Goal: Task Accomplishment & Management: Use online tool/utility

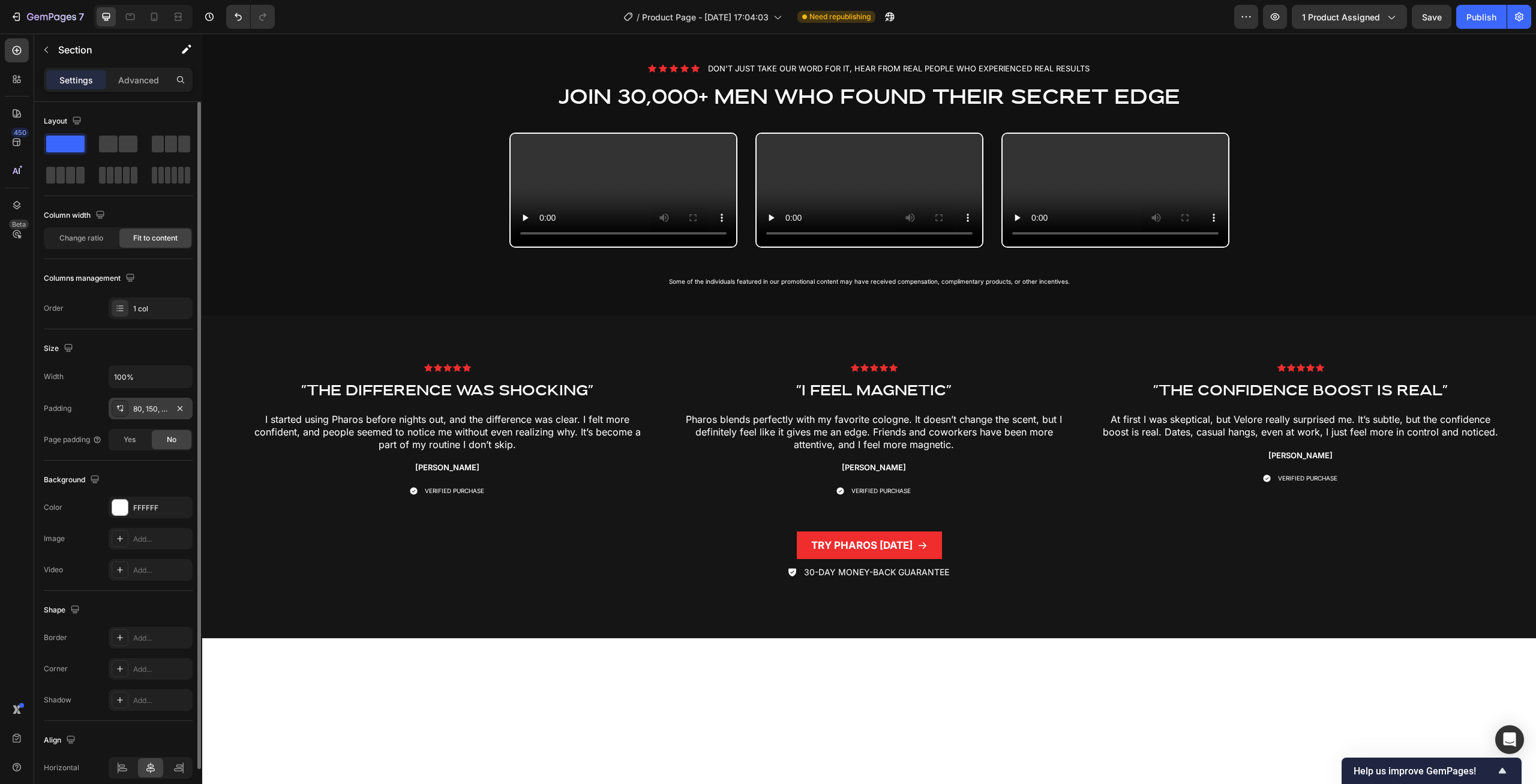
scroll to position [52, 0]
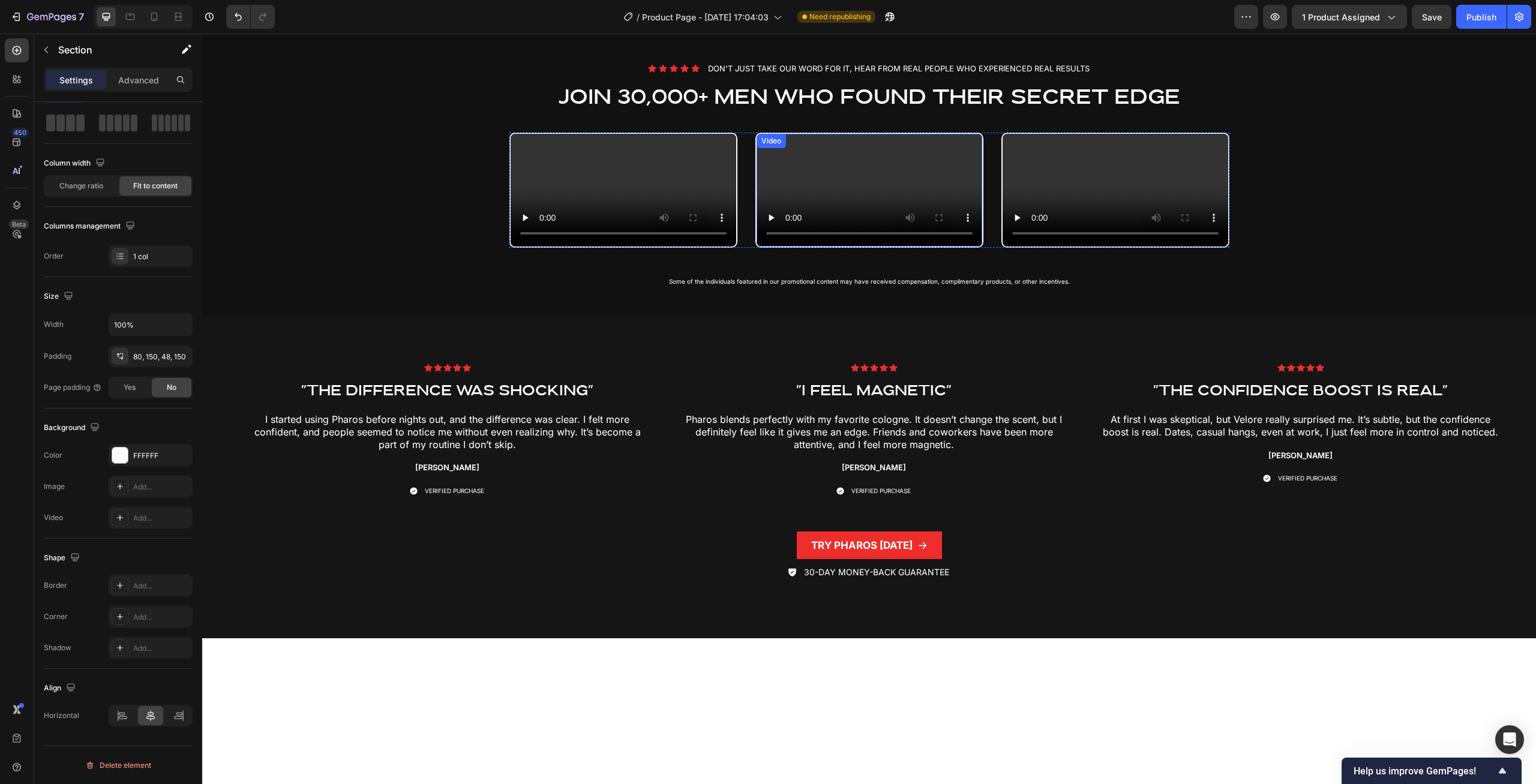
click at [780, 144] on div "Video" at bounding box center [771, 140] width 25 height 10
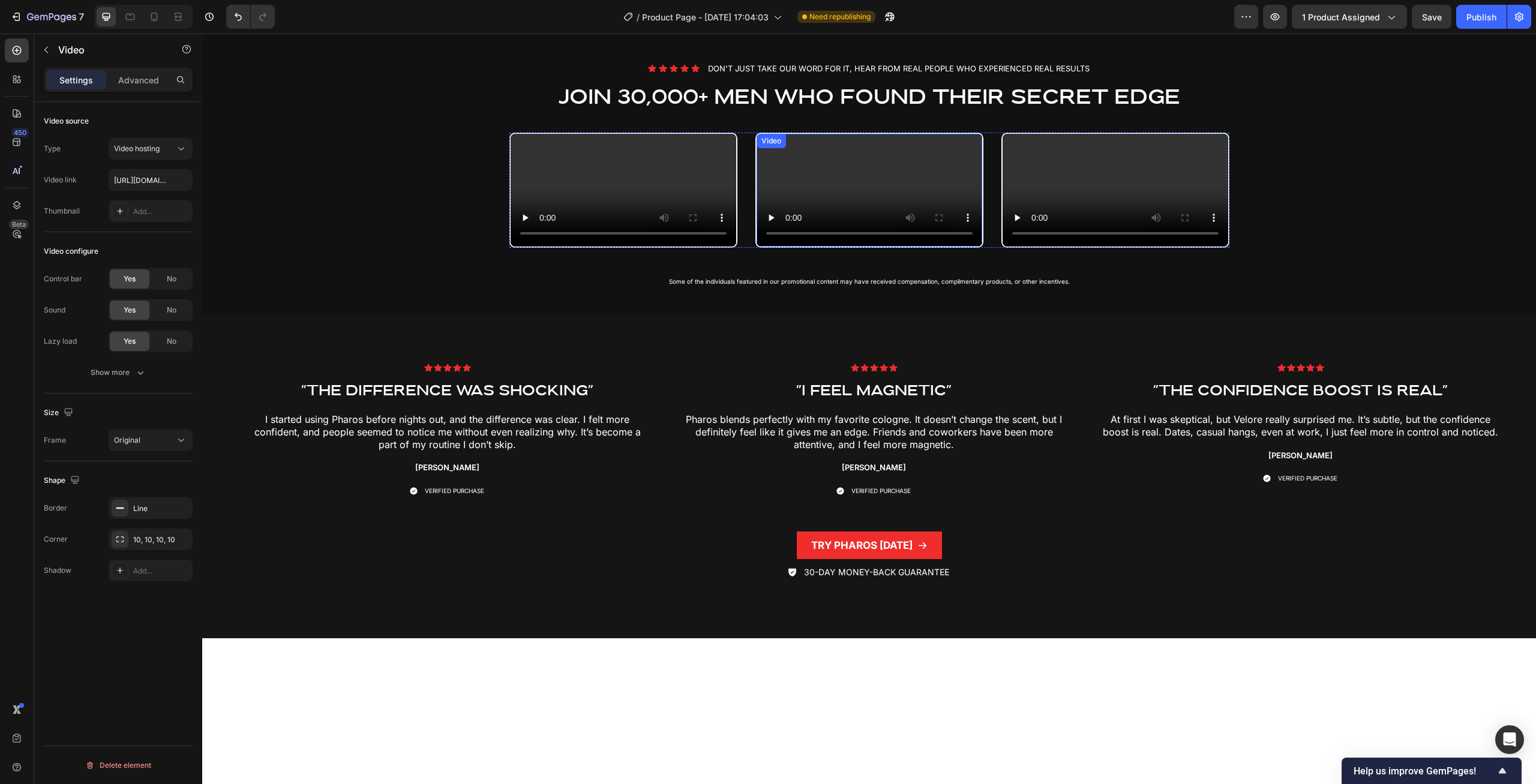
scroll to position [0, 0]
click at [160, 183] on input "[URL][DOMAIN_NAME]" at bounding box center [150, 180] width 84 height 22
type input "[URL][DOMAIN_NAME]"
click at [137, 241] on div "Video configure Control bar Yes No Sound Yes No Lazy load Yes No Show more" at bounding box center [119, 313] width 149 height 161
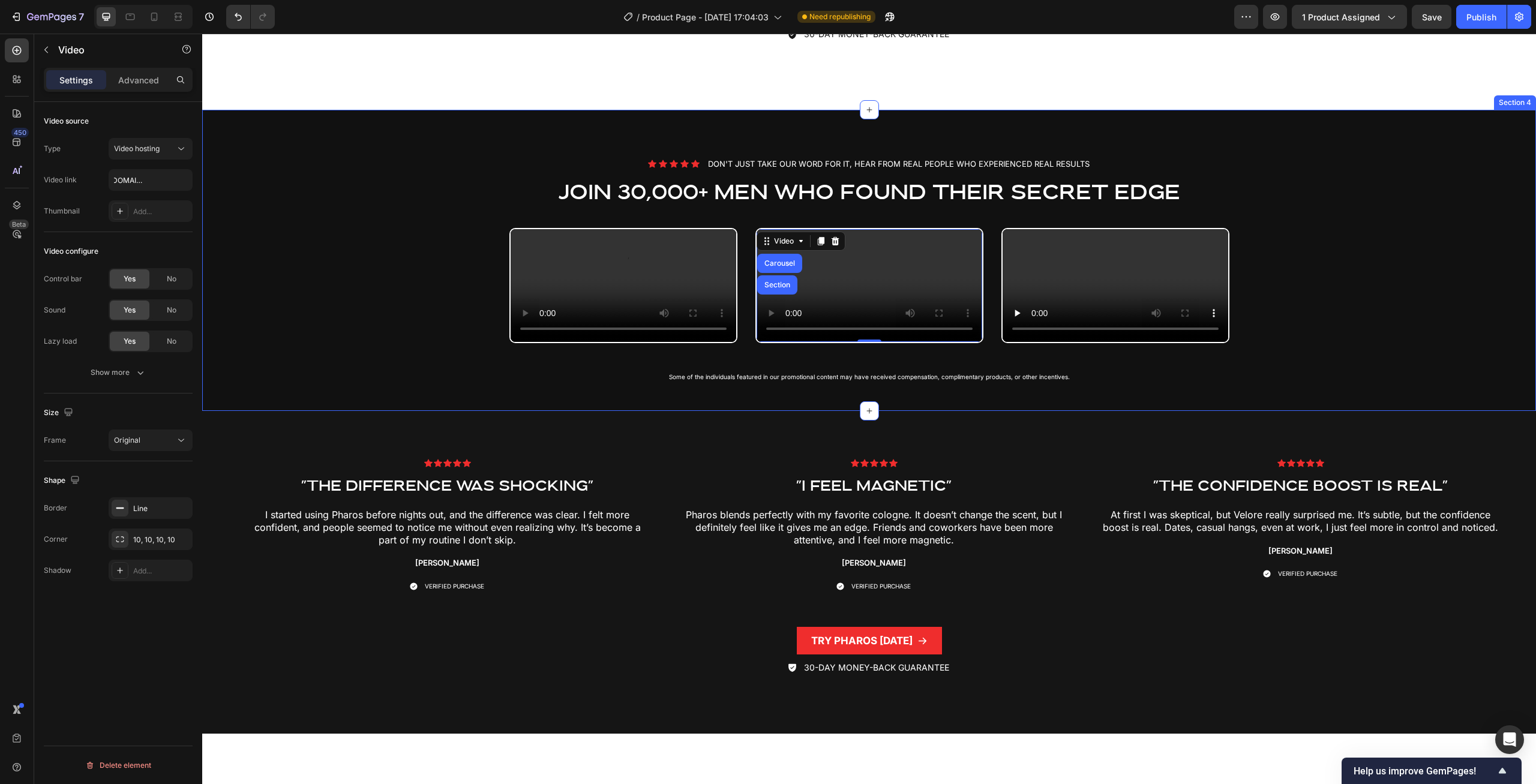
scroll to position [1591, 0]
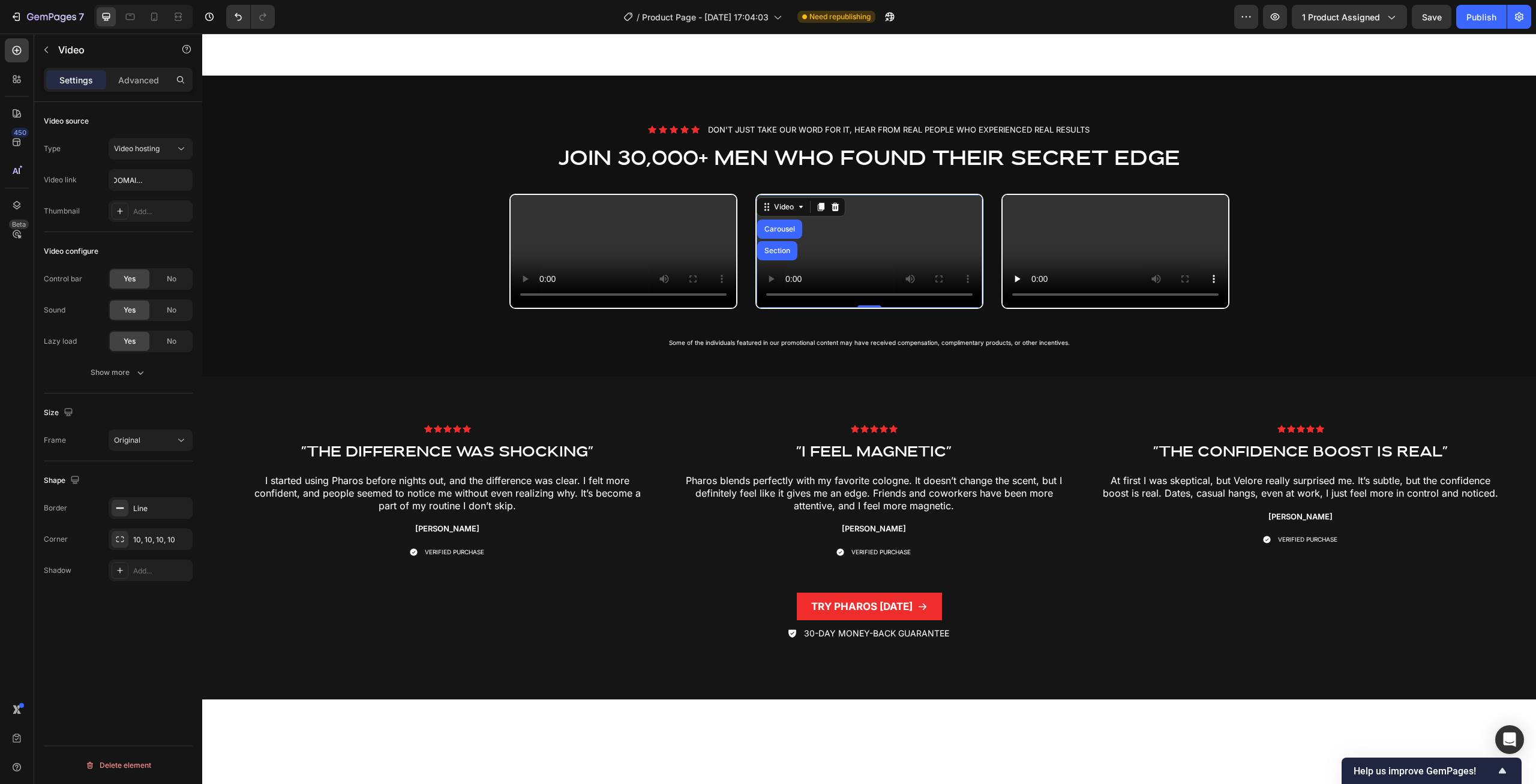
click at [120, 249] on div "Video configure" at bounding box center [119, 252] width 149 height 19
click at [141, 240] on div "Video configure Control bar Yes No Sound Yes No Lazy load Yes No Show more" at bounding box center [119, 313] width 149 height 161
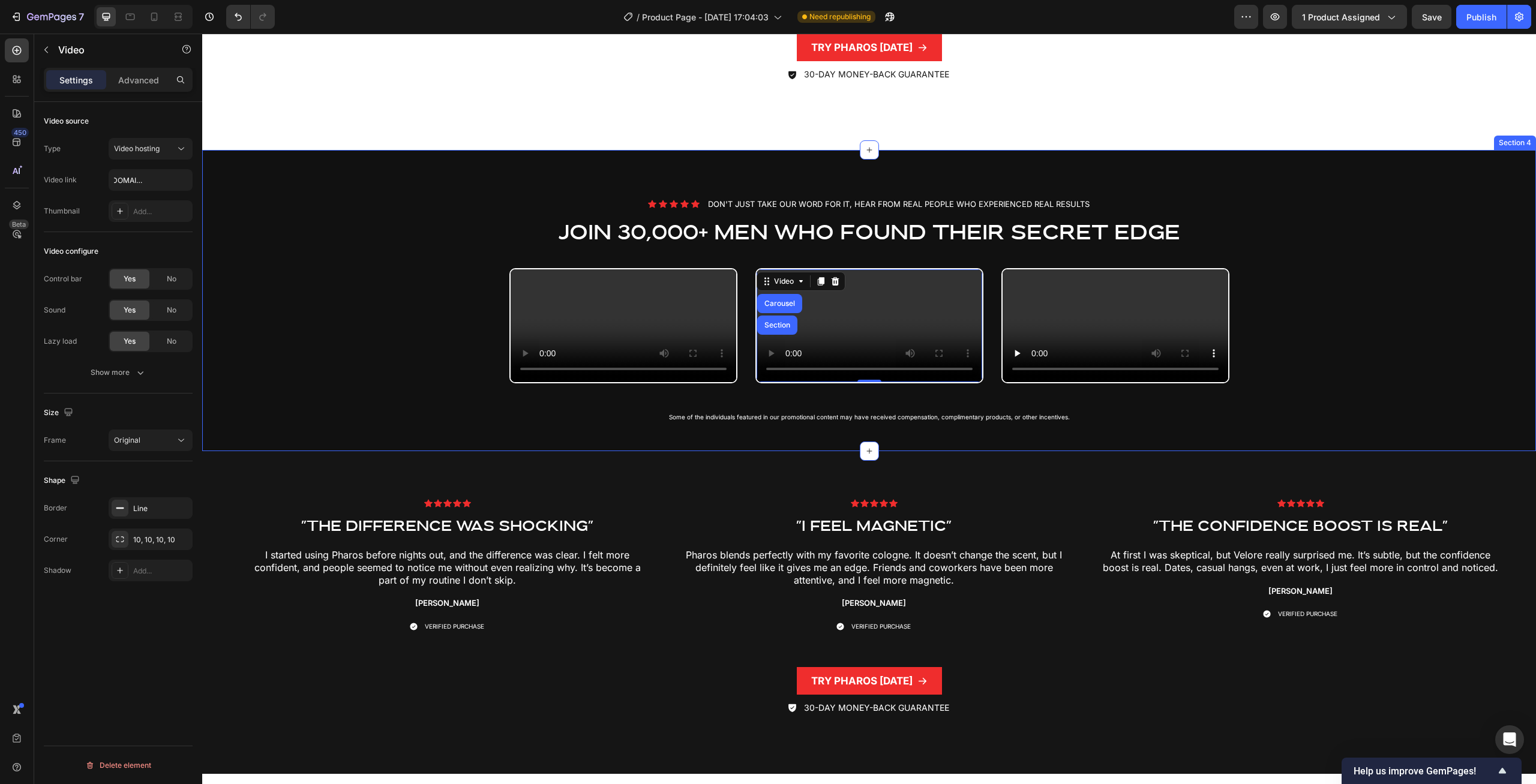
scroll to position [1530, 0]
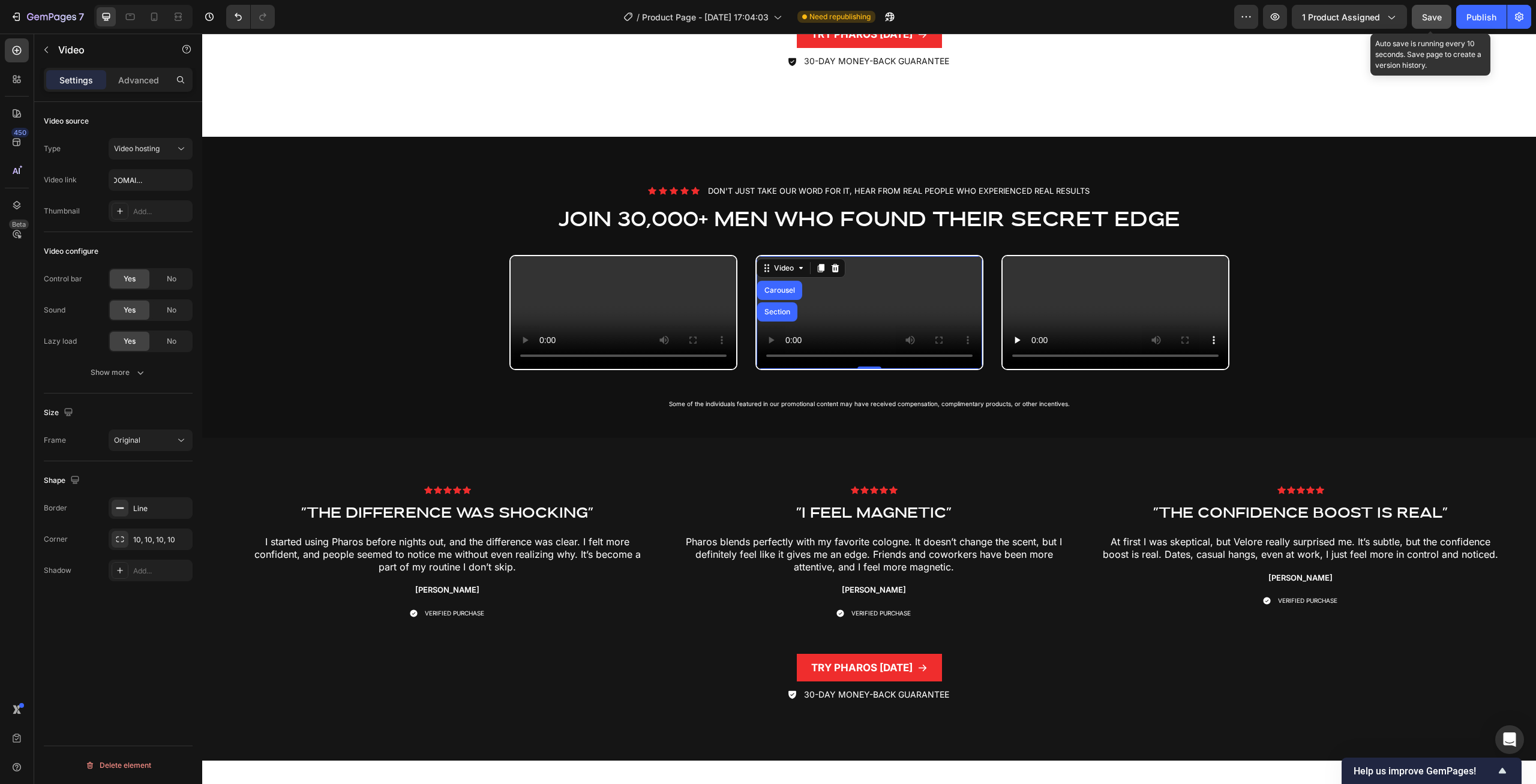
click at [1433, 17] on span "Save" at bounding box center [1432, 17] width 20 height 10
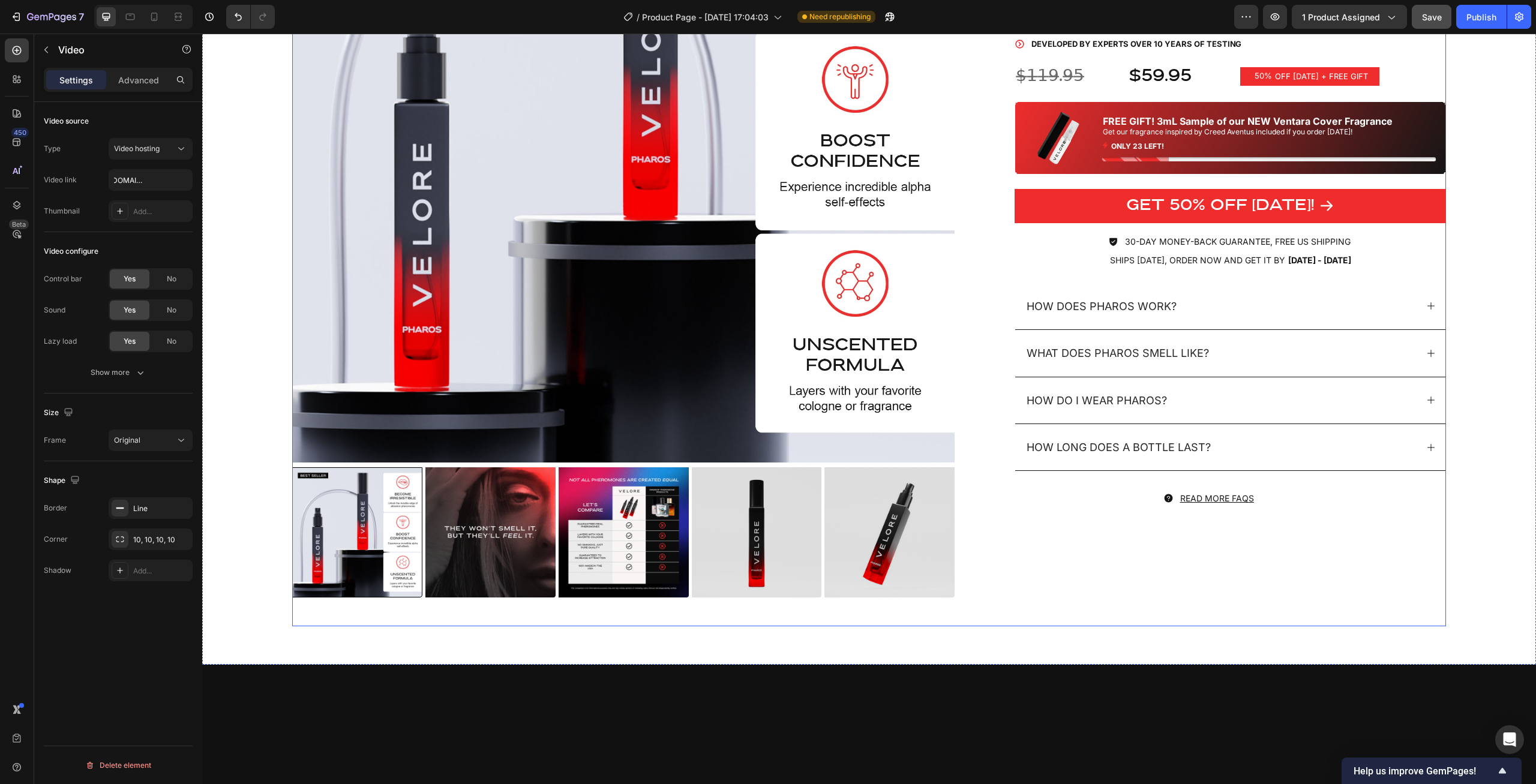
scroll to position [0, 0]
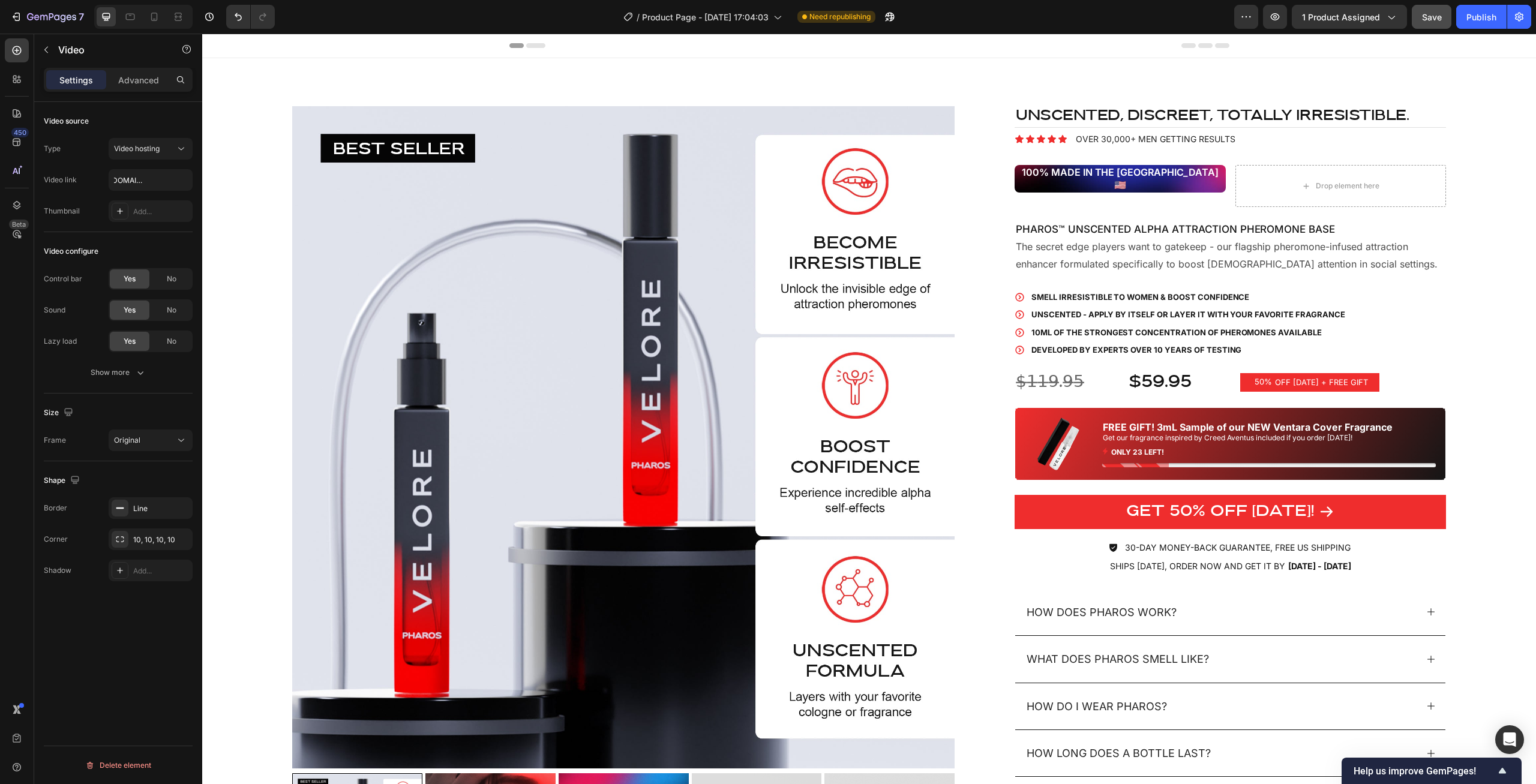
click at [1486, 3] on div "7 / Product Page - [DATE] 17:04:03 Need republishing Preview 1 product assigned…" at bounding box center [768, 17] width 1536 height 34
click at [1487, 15] on div "Publish" at bounding box center [1481, 17] width 30 height 13
click at [1150, 463] on div at bounding box center [1268, 465] width 334 height 4
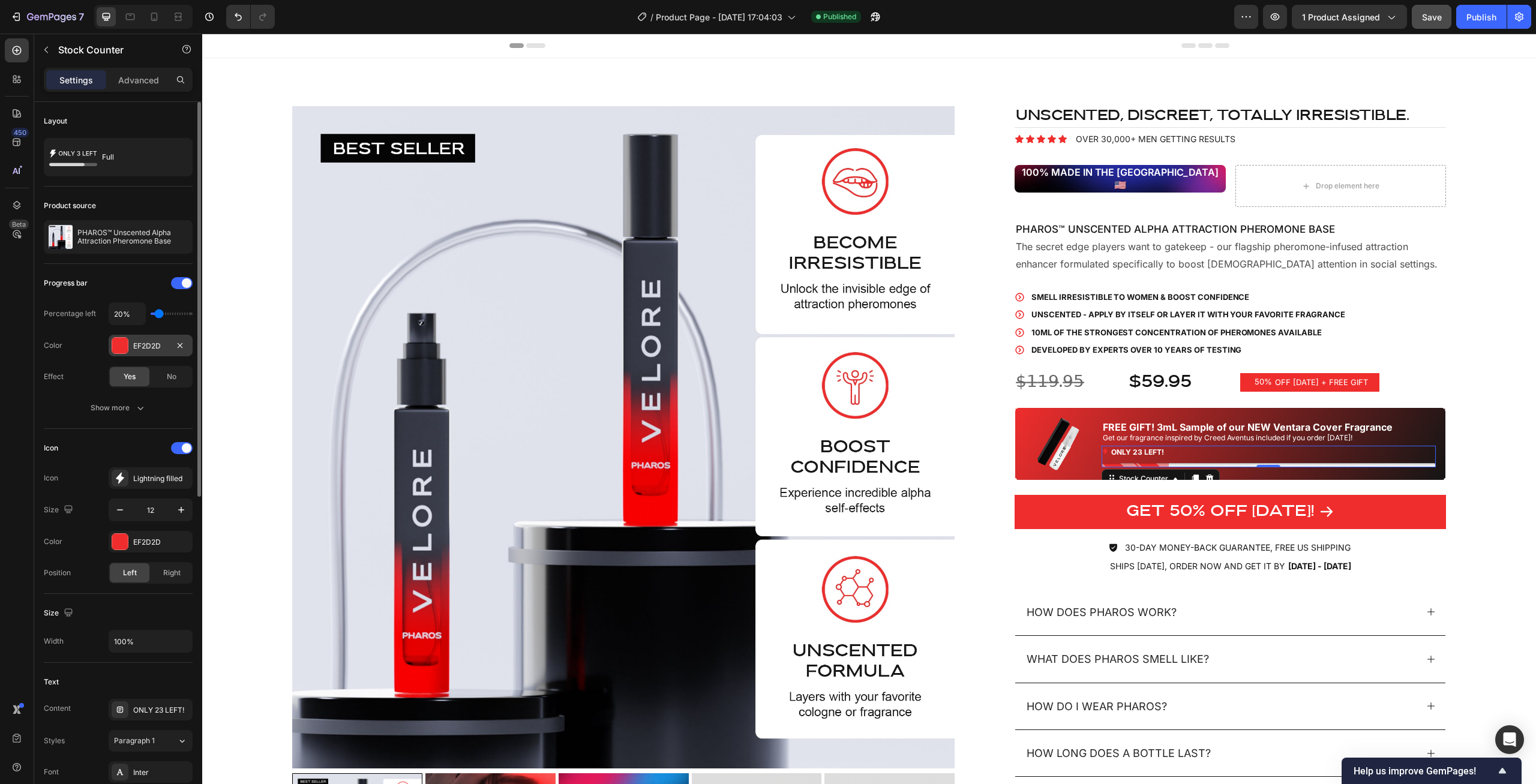
click at [118, 347] on div at bounding box center [119, 345] width 15 height 15
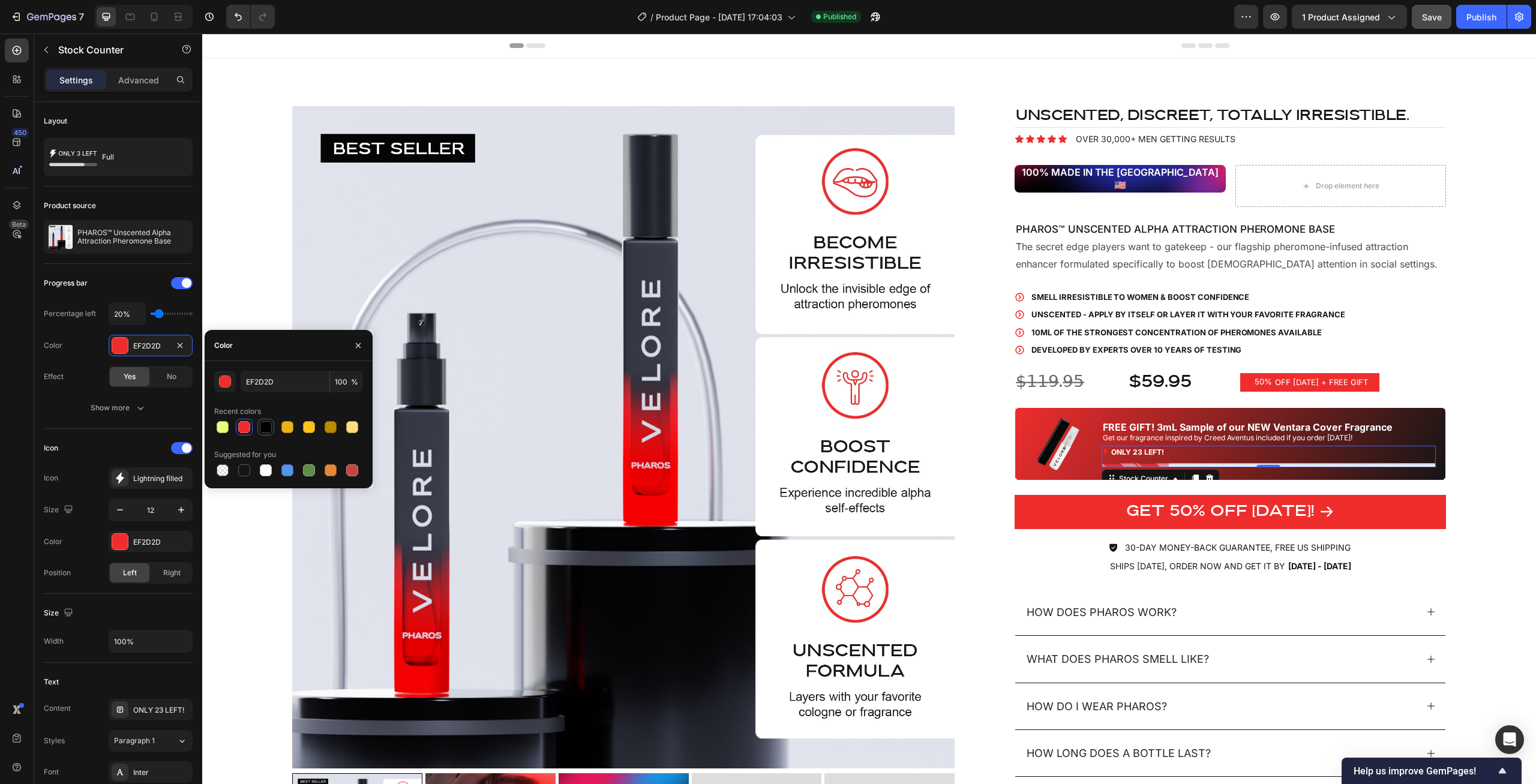
click at [269, 431] on div at bounding box center [265, 426] width 12 height 12
click at [218, 429] on div at bounding box center [222, 426] width 12 height 12
click at [269, 430] on div at bounding box center [265, 426] width 12 height 12
type input "000000"
click at [46, 391] on div "Progress bar Percentage left 20% Color 000000 Effect Yes No Show more" at bounding box center [119, 346] width 149 height 145
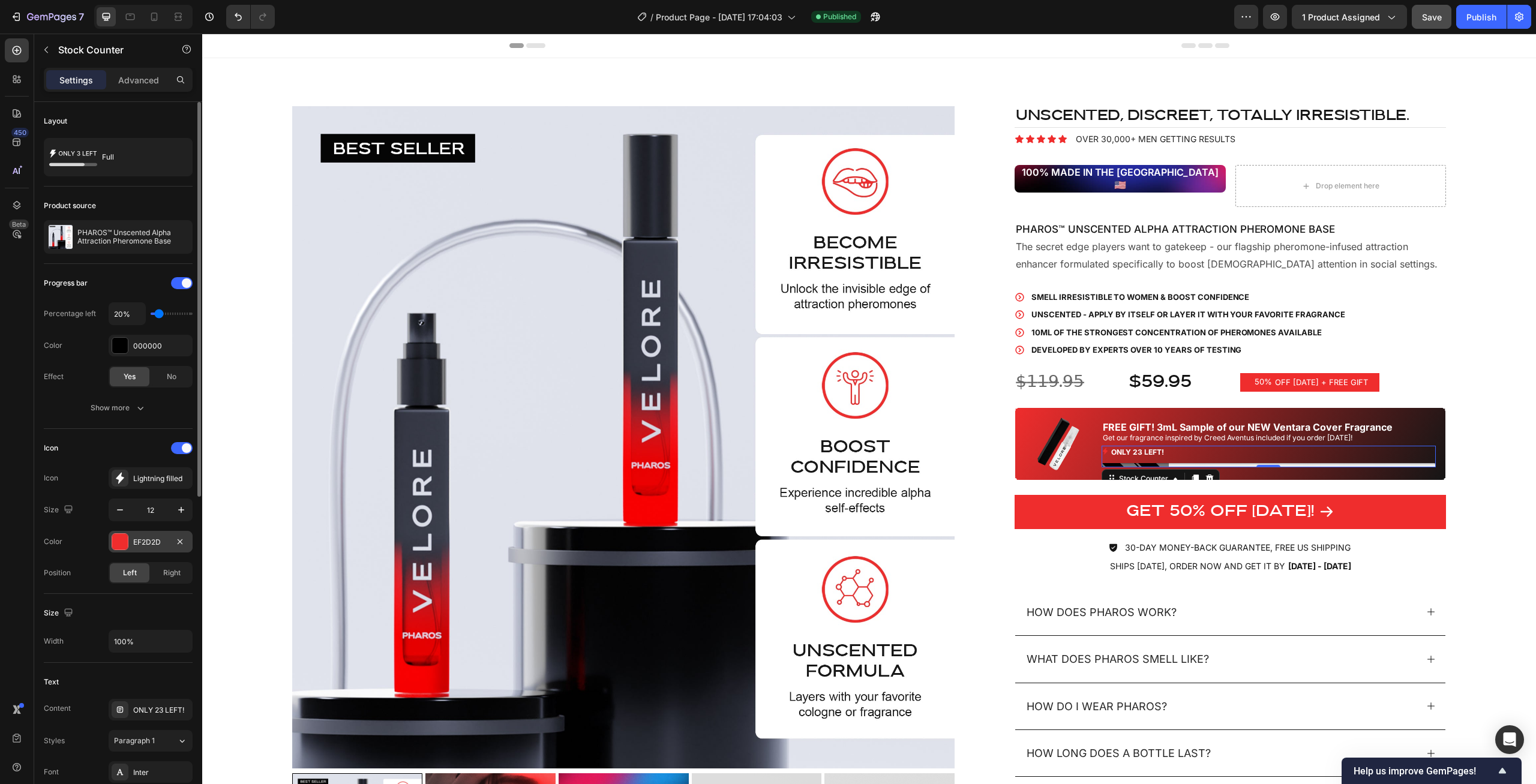
click at [140, 544] on div "EF2D2D" at bounding box center [150, 542] width 34 height 10
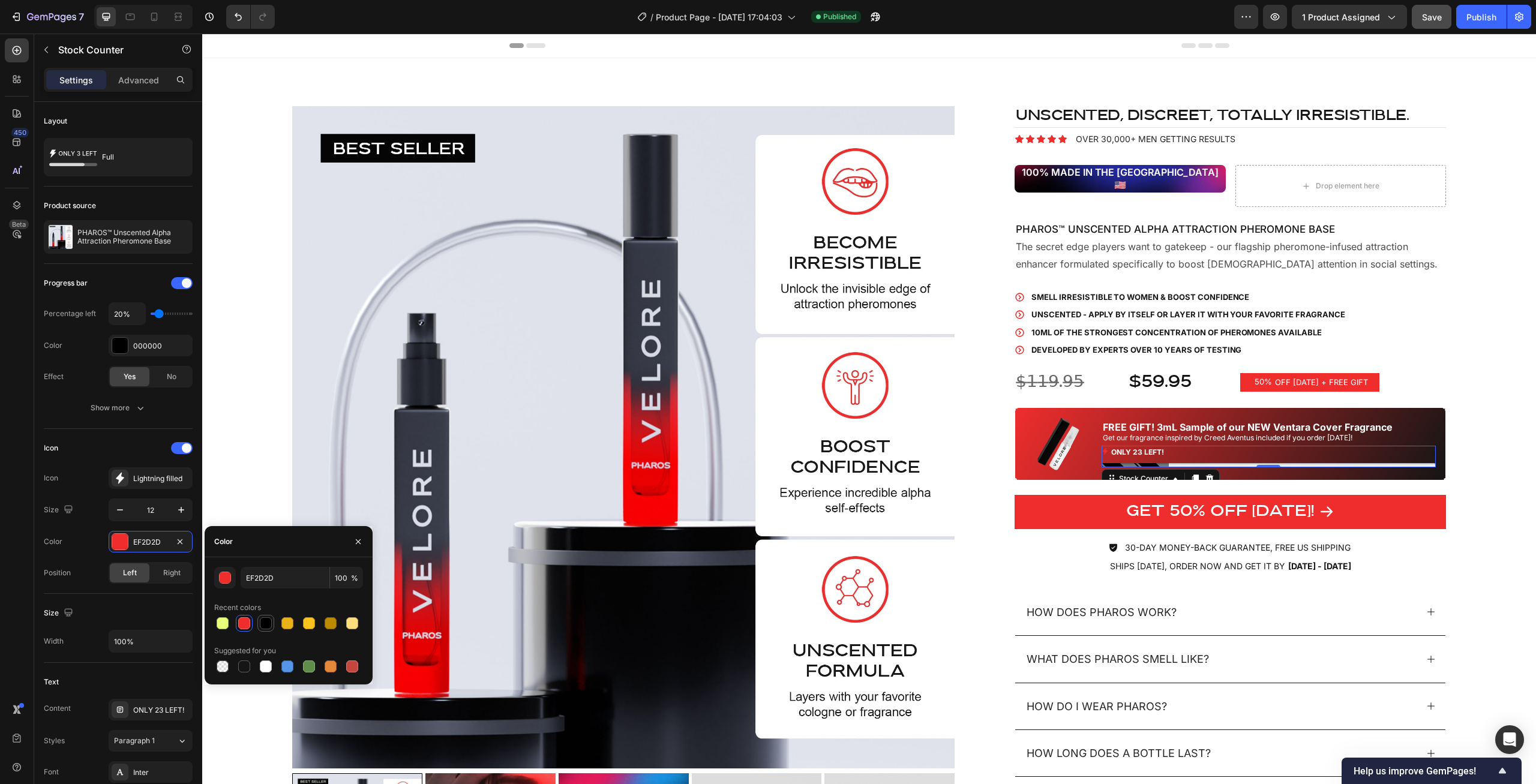
click at [269, 624] on div at bounding box center [265, 623] width 12 height 12
type input "000000"
click at [1492, 409] on div "Product Images UNSCENTED, discreet, totally irresistible. Heading Icon Icon Ico…" at bounding box center [869, 515] width 1334 height 912
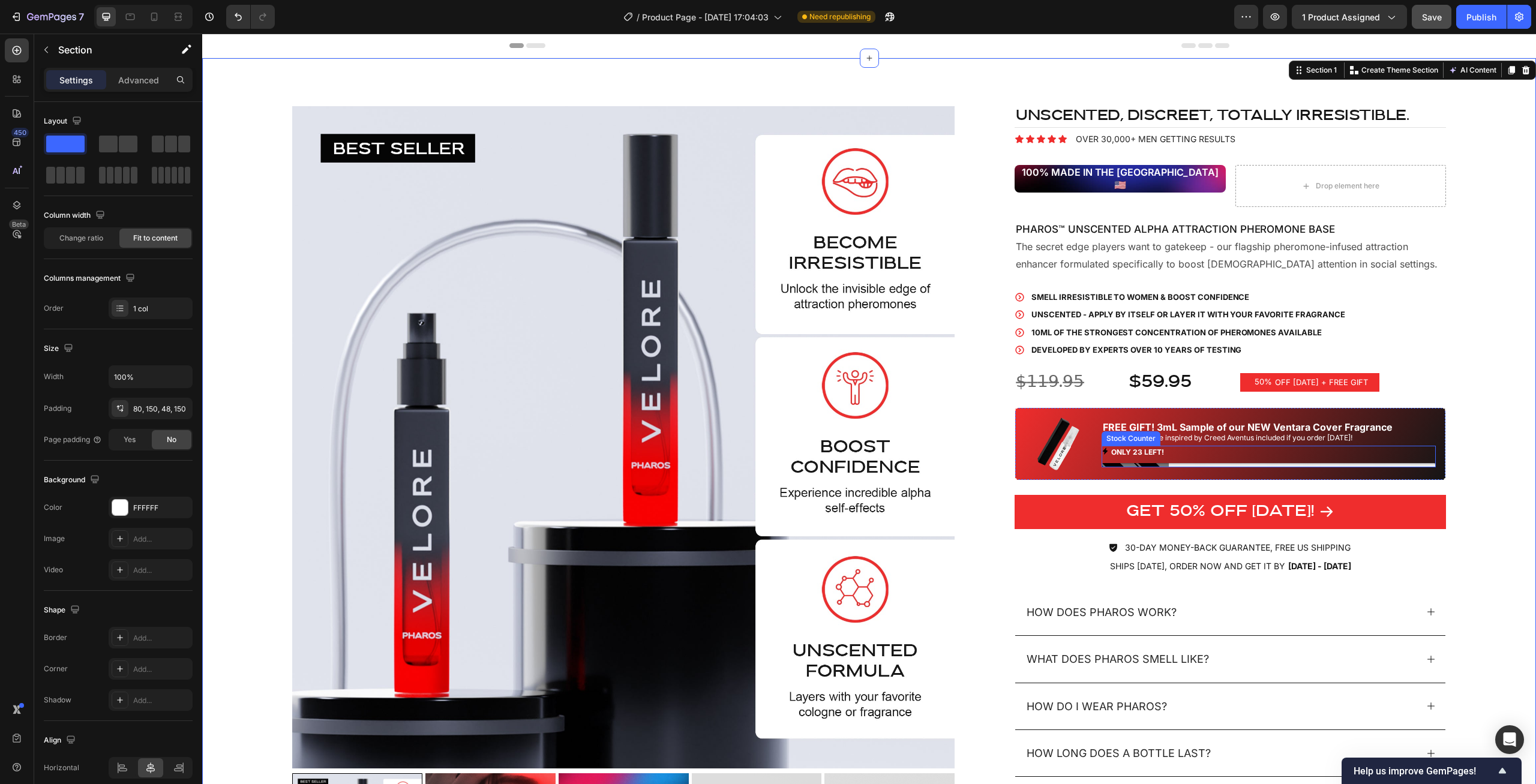
click at [1143, 446] on p "ONLY 23 LEFT!" at bounding box center [1138, 452] width 53 height 13
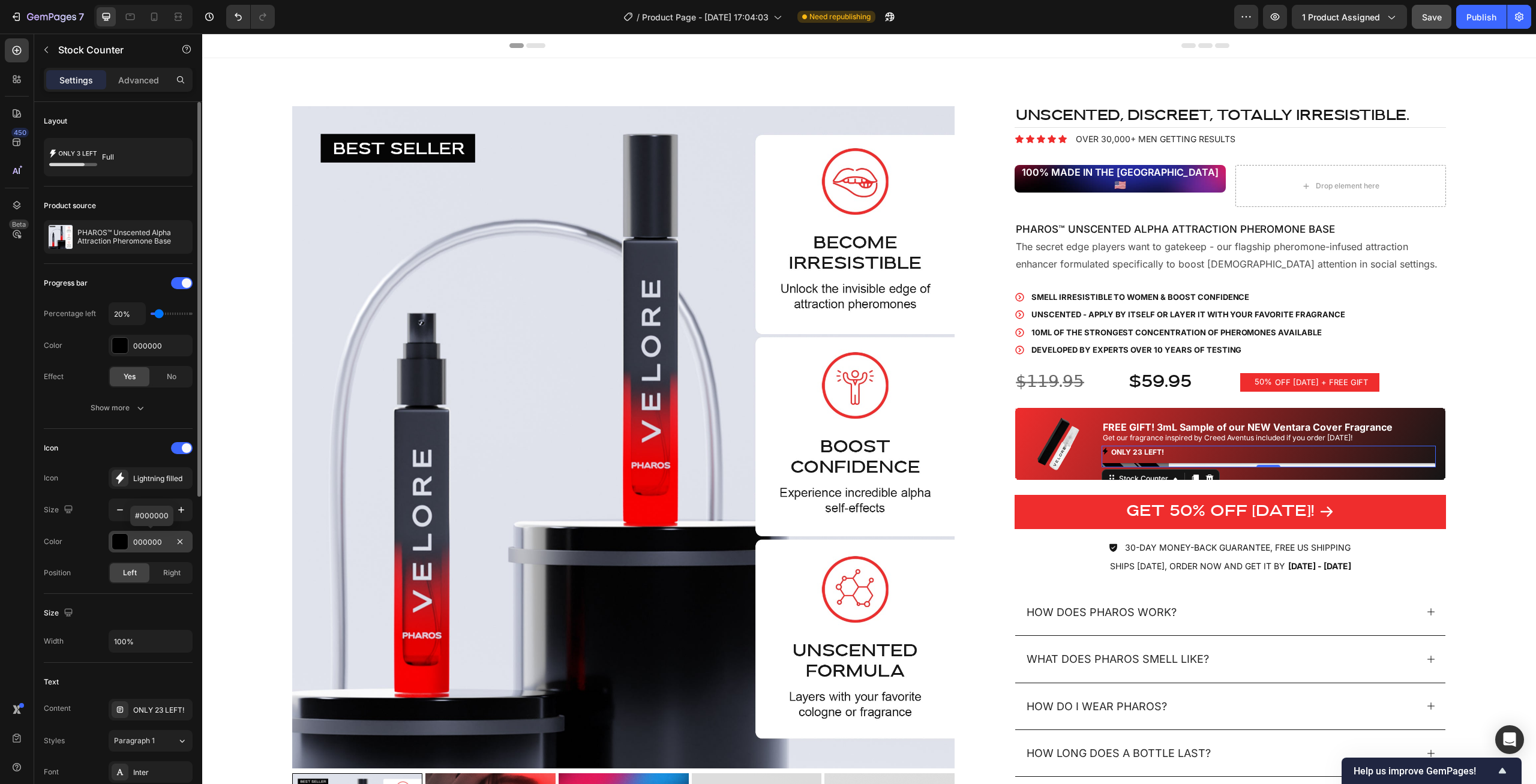
click at [152, 540] on div "000000" at bounding box center [150, 542] width 34 height 10
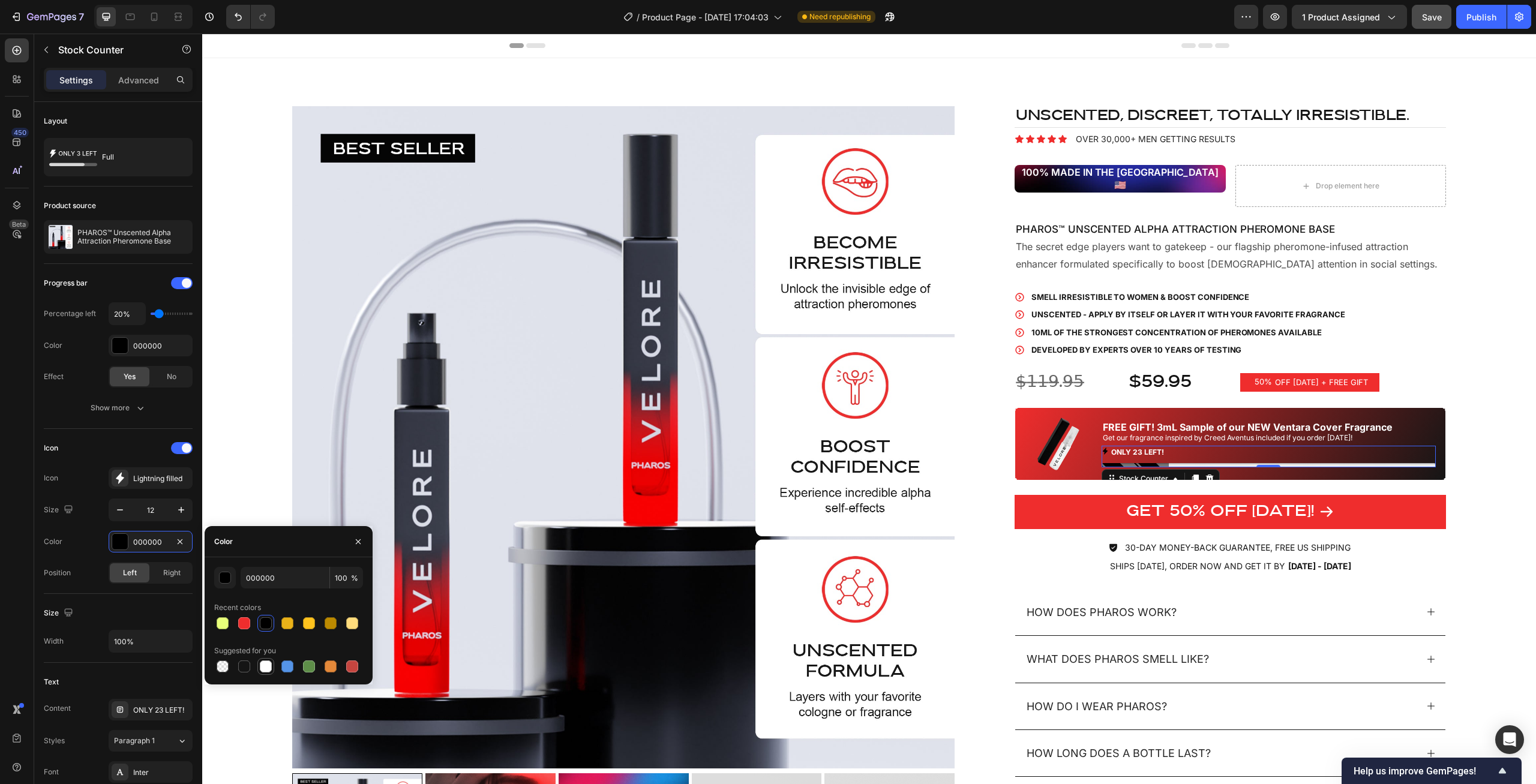
click at [266, 669] on div at bounding box center [265, 666] width 12 height 12
type input "FFFFFF"
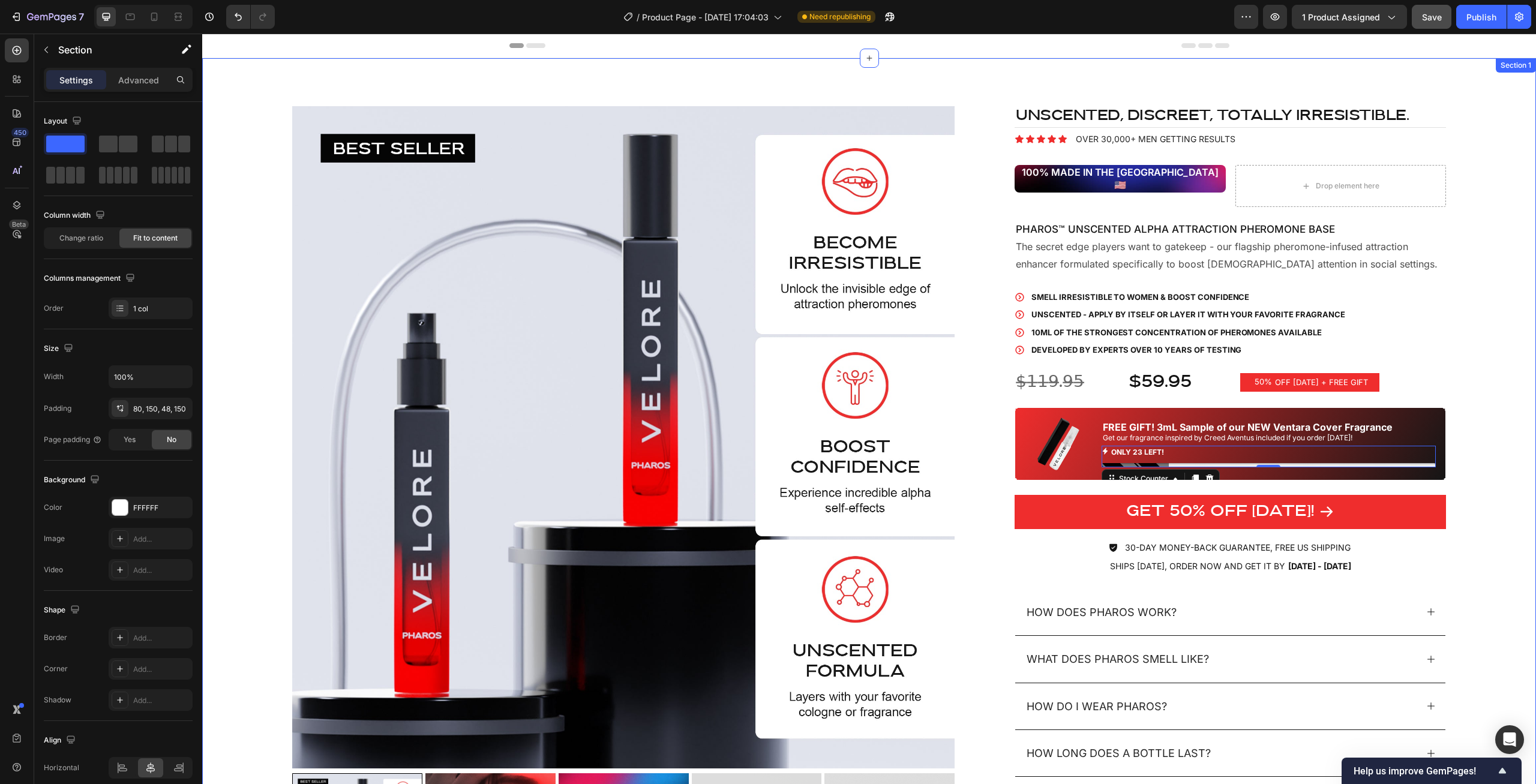
click at [1502, 516] on div "Product Images UNSCENTED, discreet, totally irresistible. Heading Icon Icon Ico…" at bounding box center [869, 515] width 1334 height 912
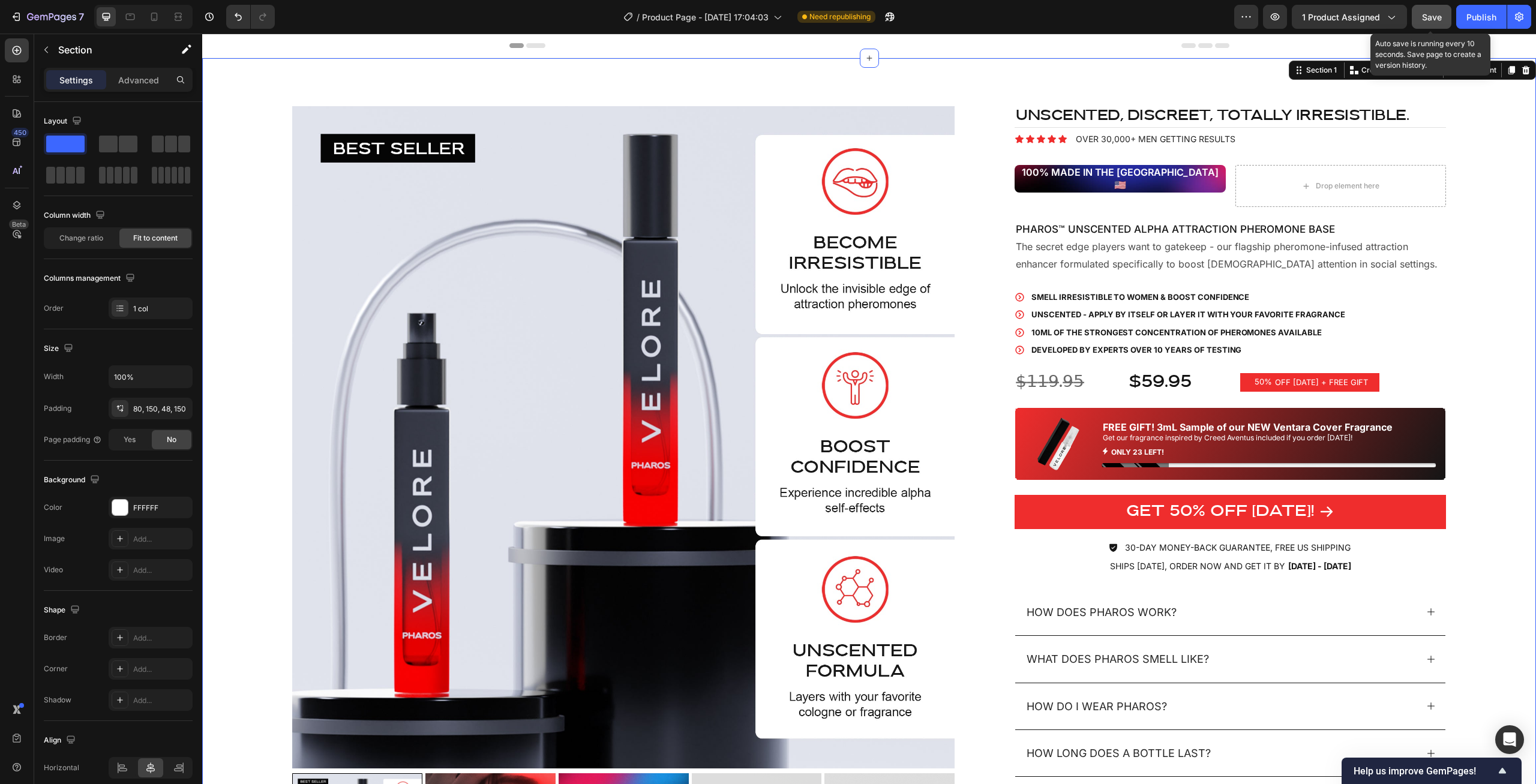
click at [1427, 20] on span "Save" at bounding box center [1432, 17] width 20 height 10
click at [1470, 169] on div "Product Images UNSCENTED, discreet, totally irresistible. Heading Icon Icon Ico…" at bounding box center [869, 515] width 1334 height 912
click at [1477, 15] on div "Publish" at bounding box center [1481, 17] width 30 height 13
click at [1442, 409] on div "Image FREE GIFT! 3mL Sample of our NEW Ventara Cover Fragrance Text Block Get o…" at bounding box center [1231, 443] width 431 height 73
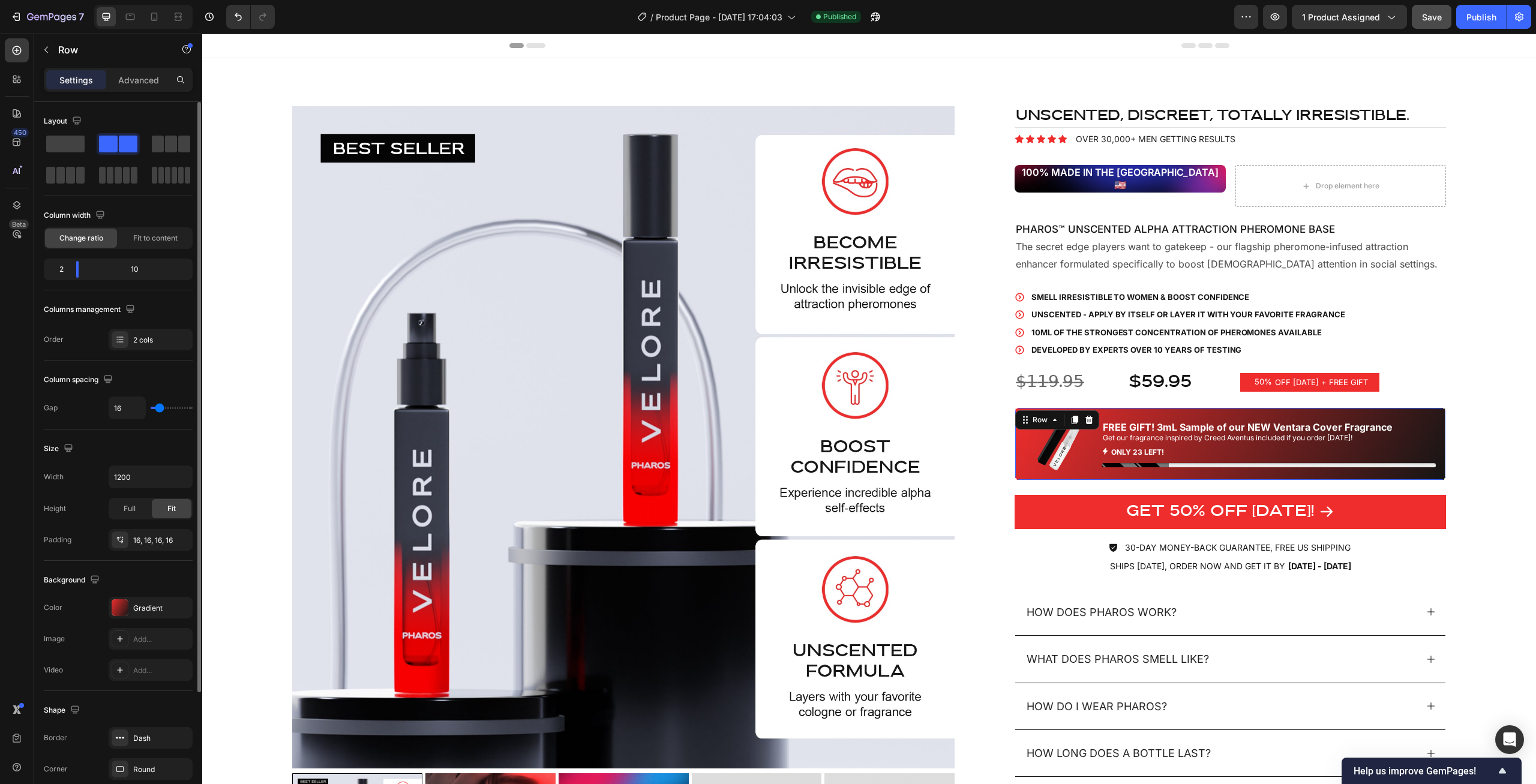
scroll to position [152, 0]
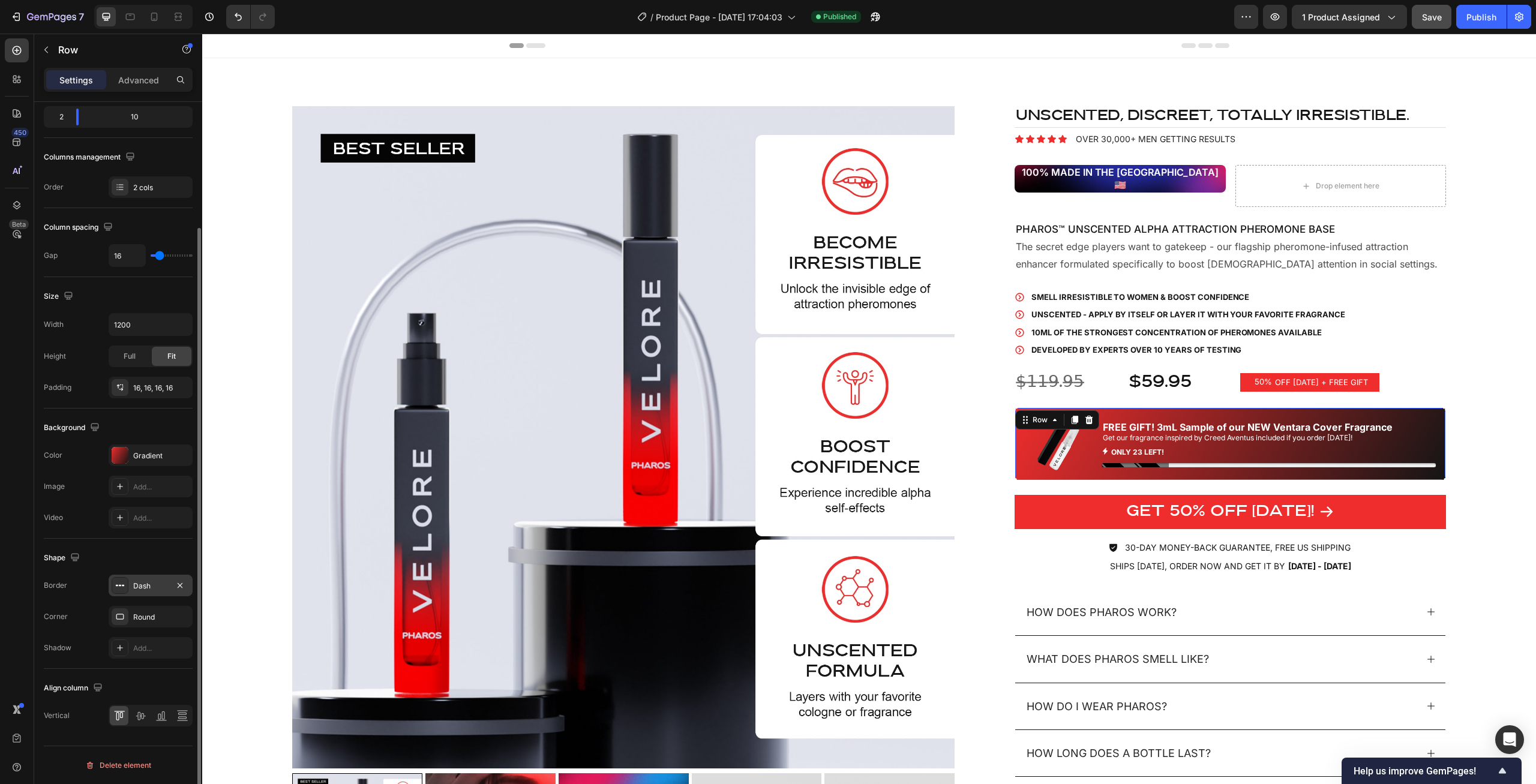
click at [153, 588] on div "Dash" at bounding box center [150, 586] width 34 height 10
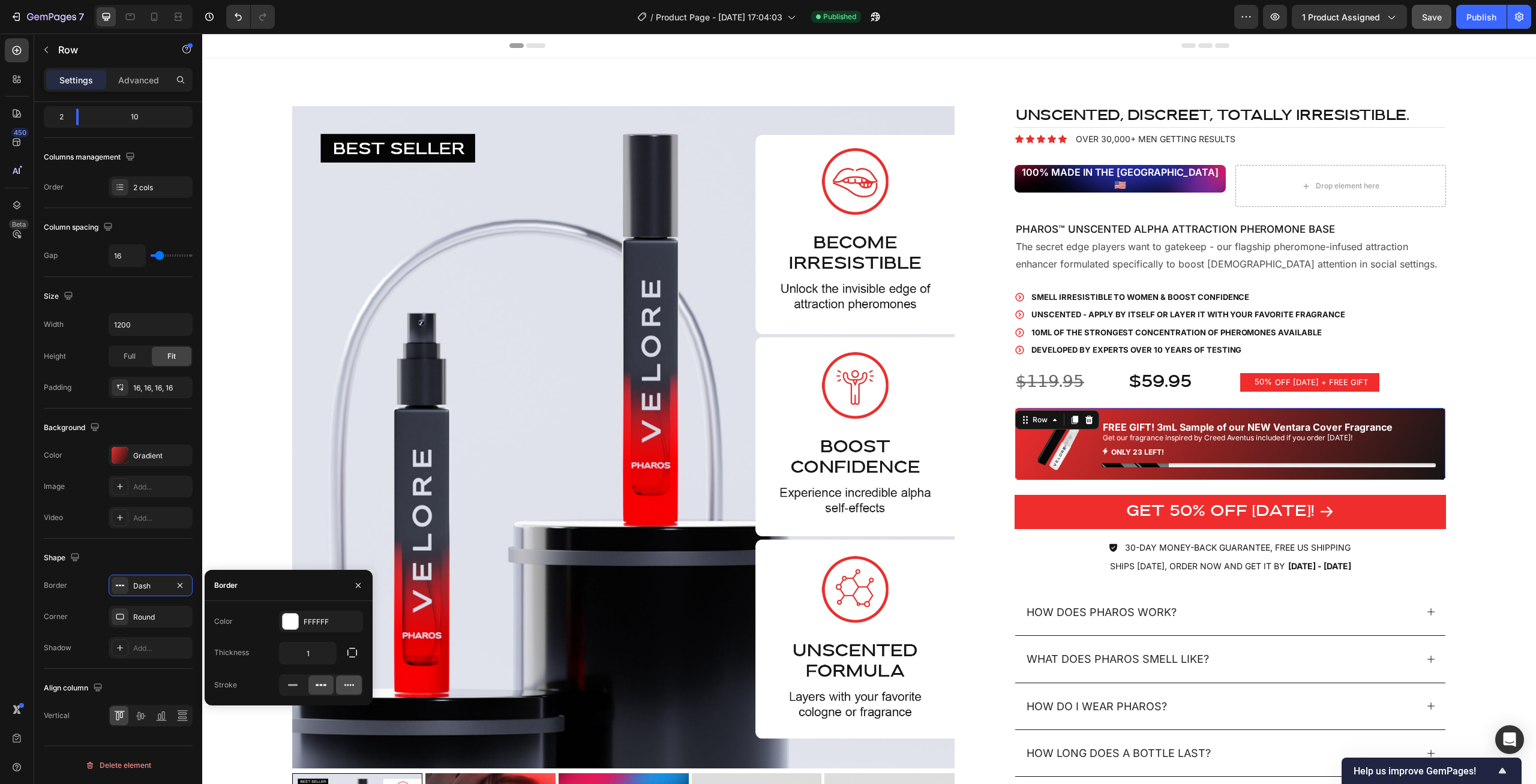
click at [347, 689] on icon at bounding box center [349, 685] width 12 height 12
click at [312, 685] on div at bounding box center [321, 685] width 26 height 19
click at [313, 654] on input "1" at bounding box center [308, 653] width 56 height 22
type input "3"
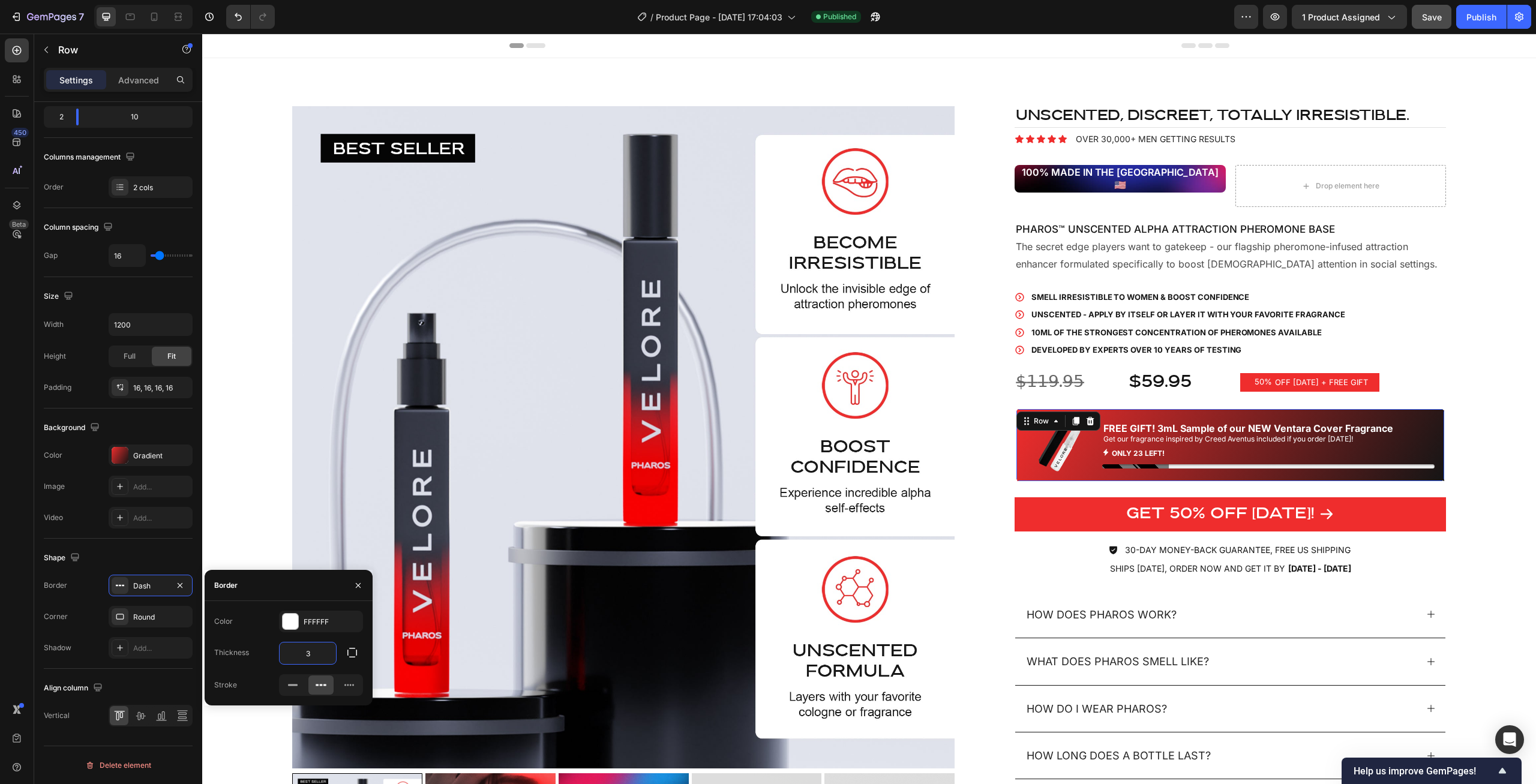
click at [1472, 433] on div "Product Images UNSCENTED, discreet, totally irresistible. Heading Icon Icon Ico…" at bounding box center [869, 515] width 1334 height 912
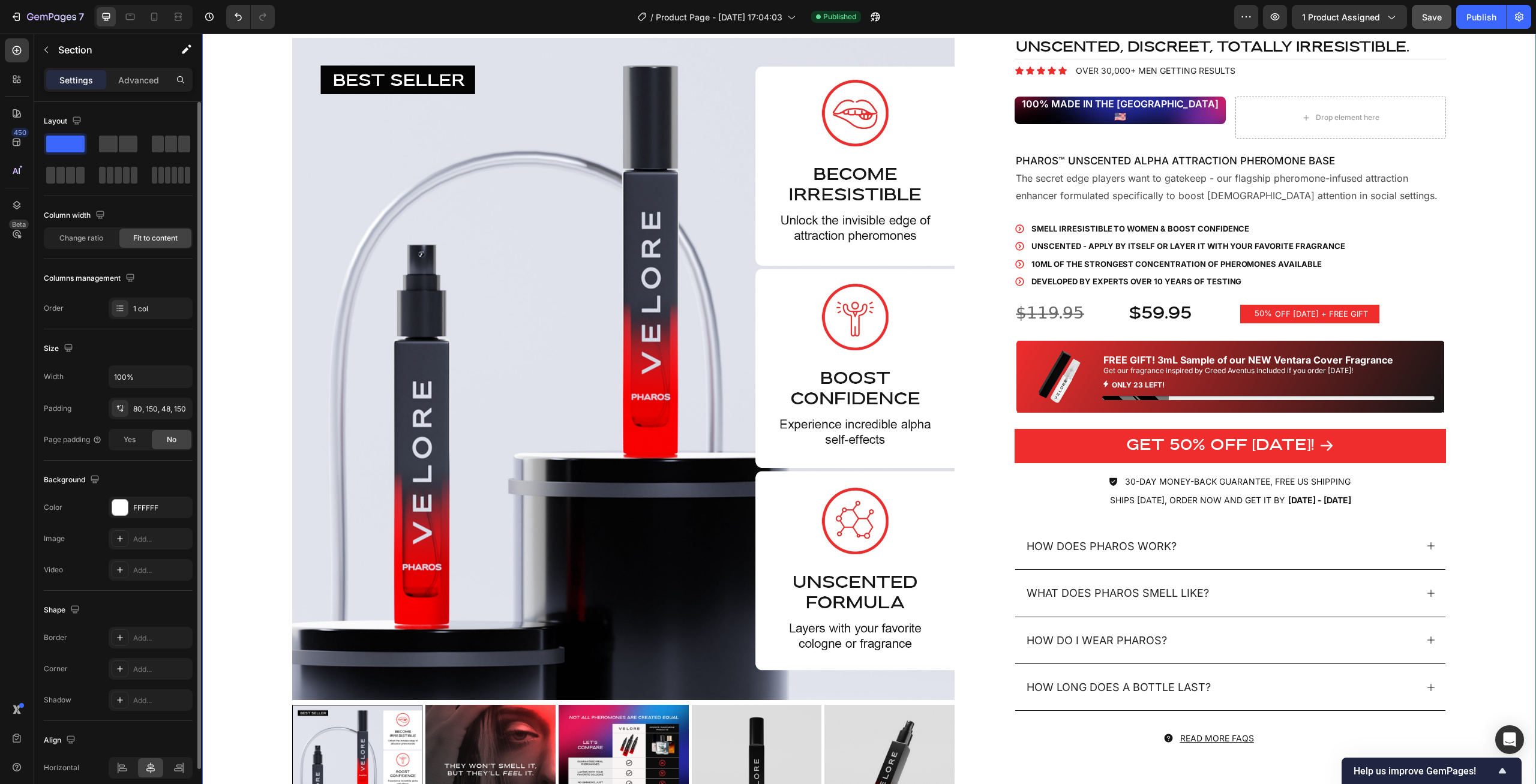
scroll to position [184, 0]
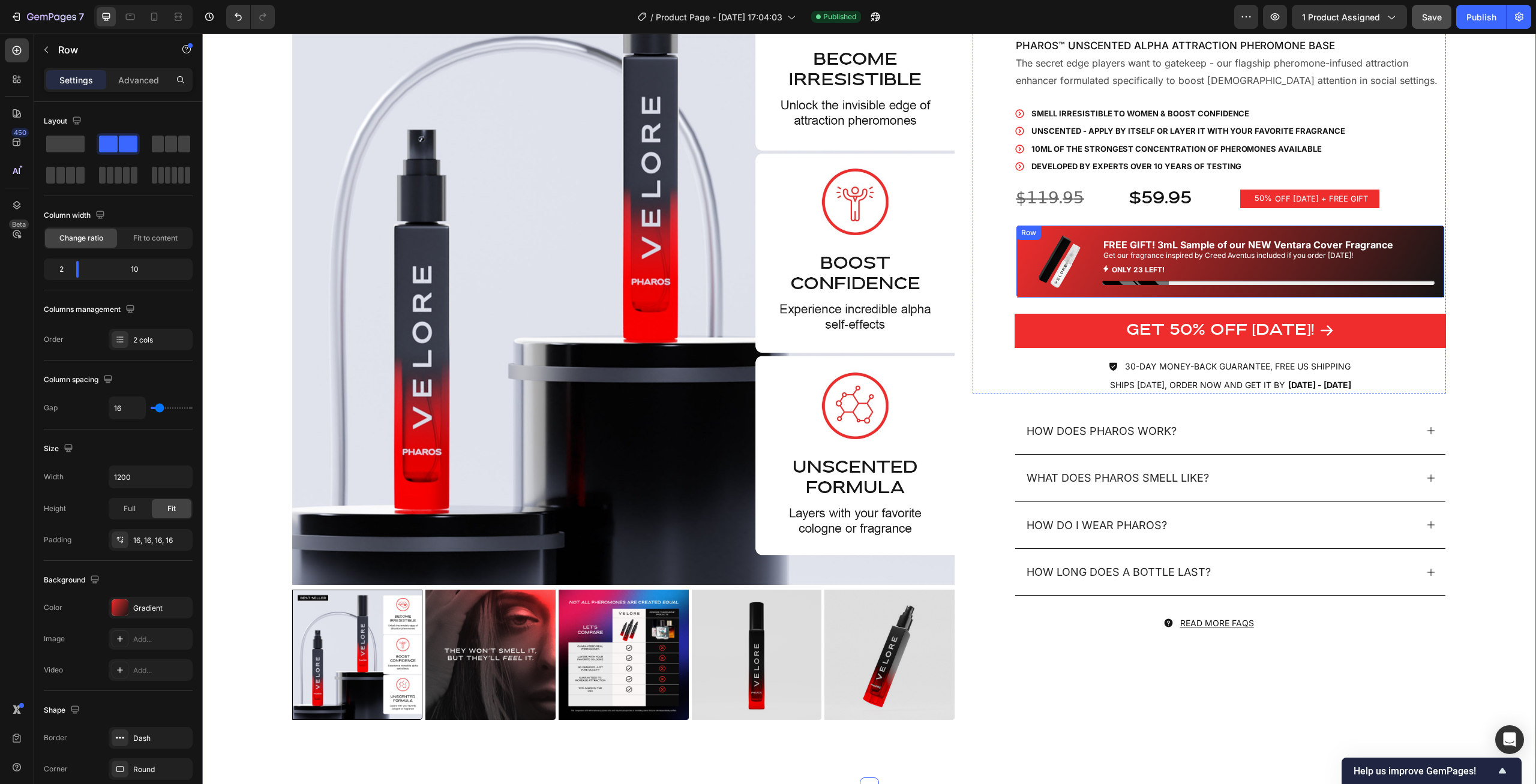
click at [1437, 236] on div "Image FREE GIFT! 3mL Sample of our NEW Ventara Cover Fragrance Text Block Get o…" at bounding box center [1231, 261] width 431 height 75
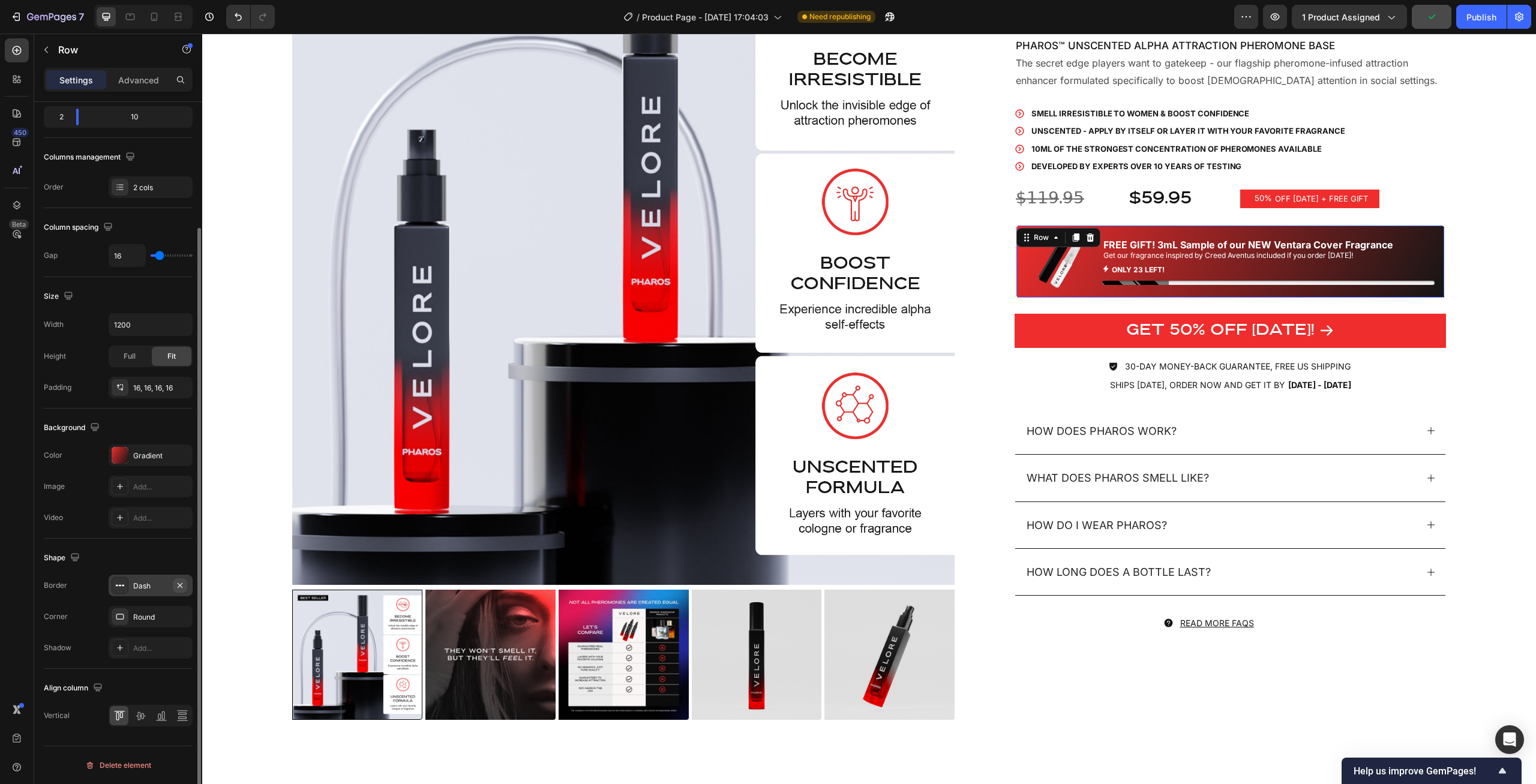
click at [180, 587] on icon "button" at bounding box center [180, 586] width 10 height 10
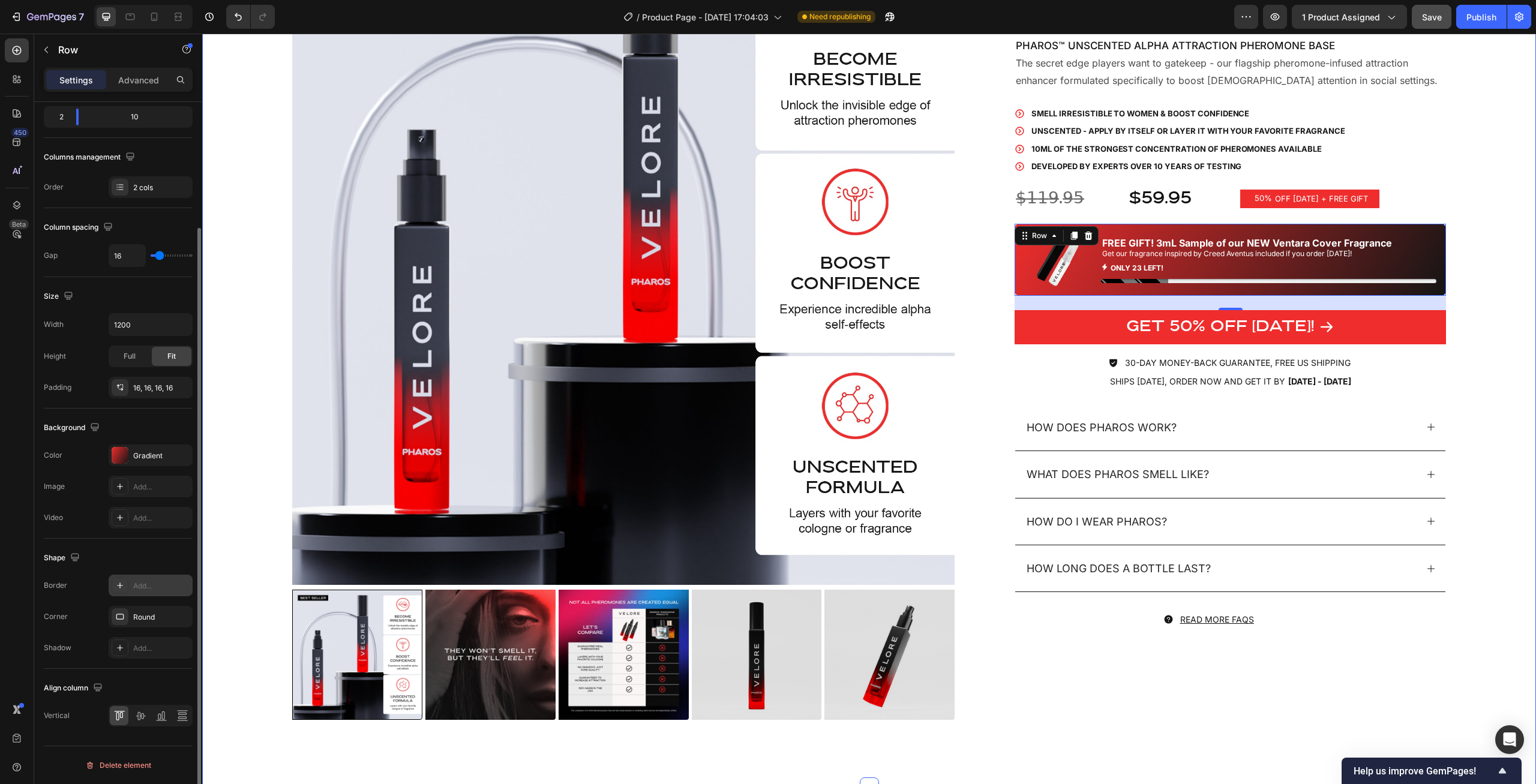
click at [1485, 320] on div "Product Images UNSCENTED, discreet, totally irresistible. Heading Icon Icon Ico…" at bounding box center [869, 331] width 1334 height 912
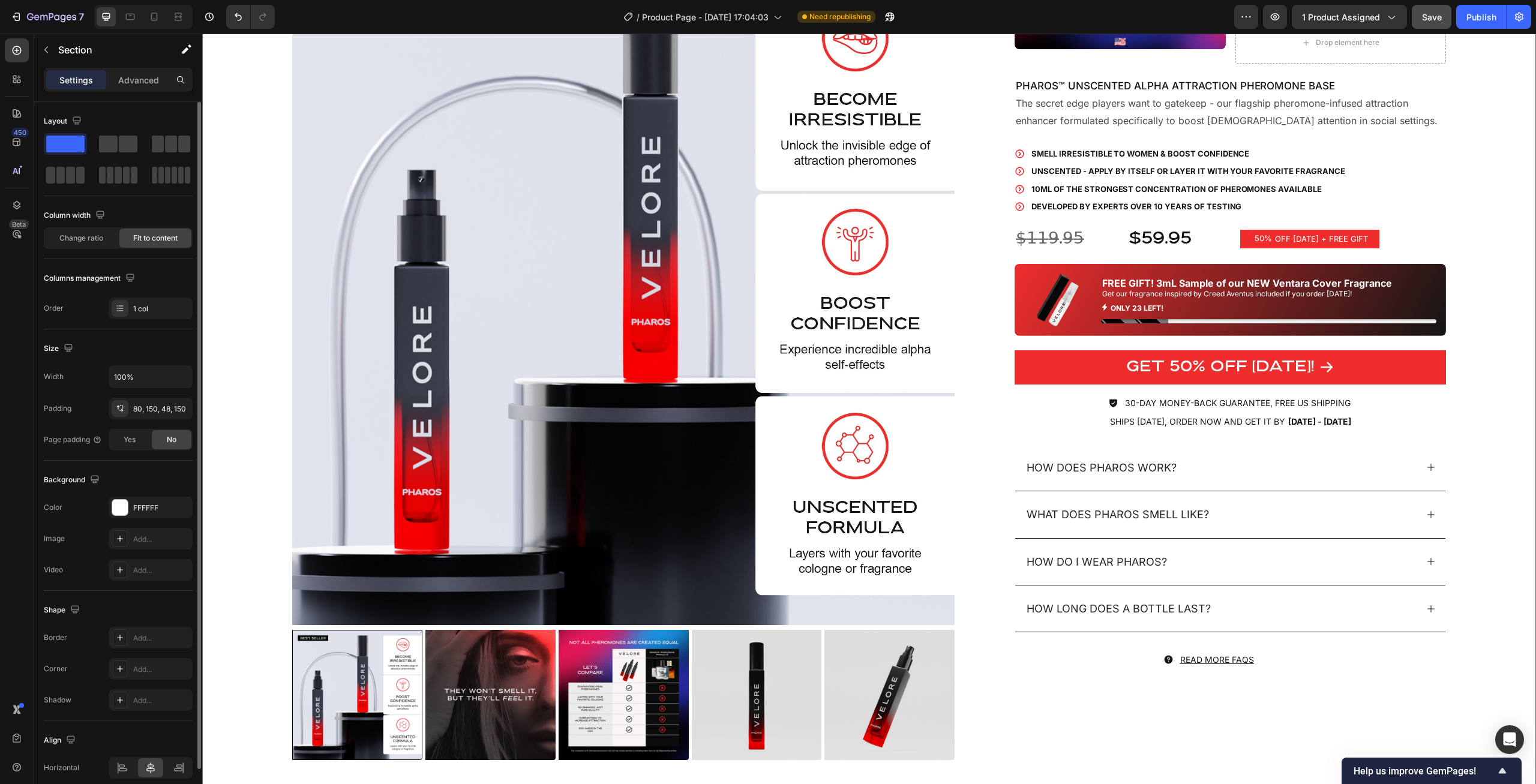
scroll to position [61, 0]
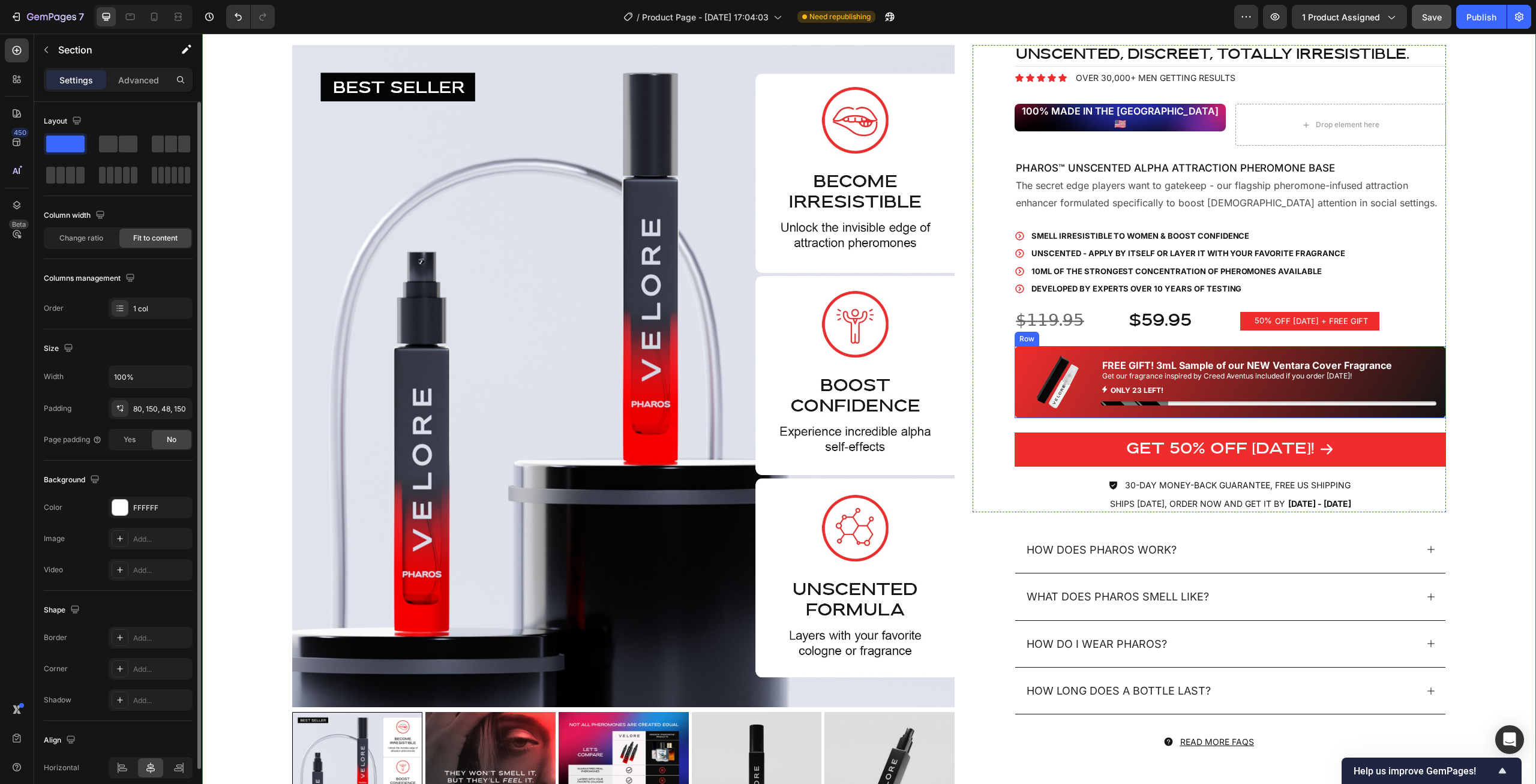
click at [1425, 357] on p "FREE GIFT! 3mL Sample of our NEW Ventara Cover Fragrance" at bounding box center [1268, 366] width 333 height 18
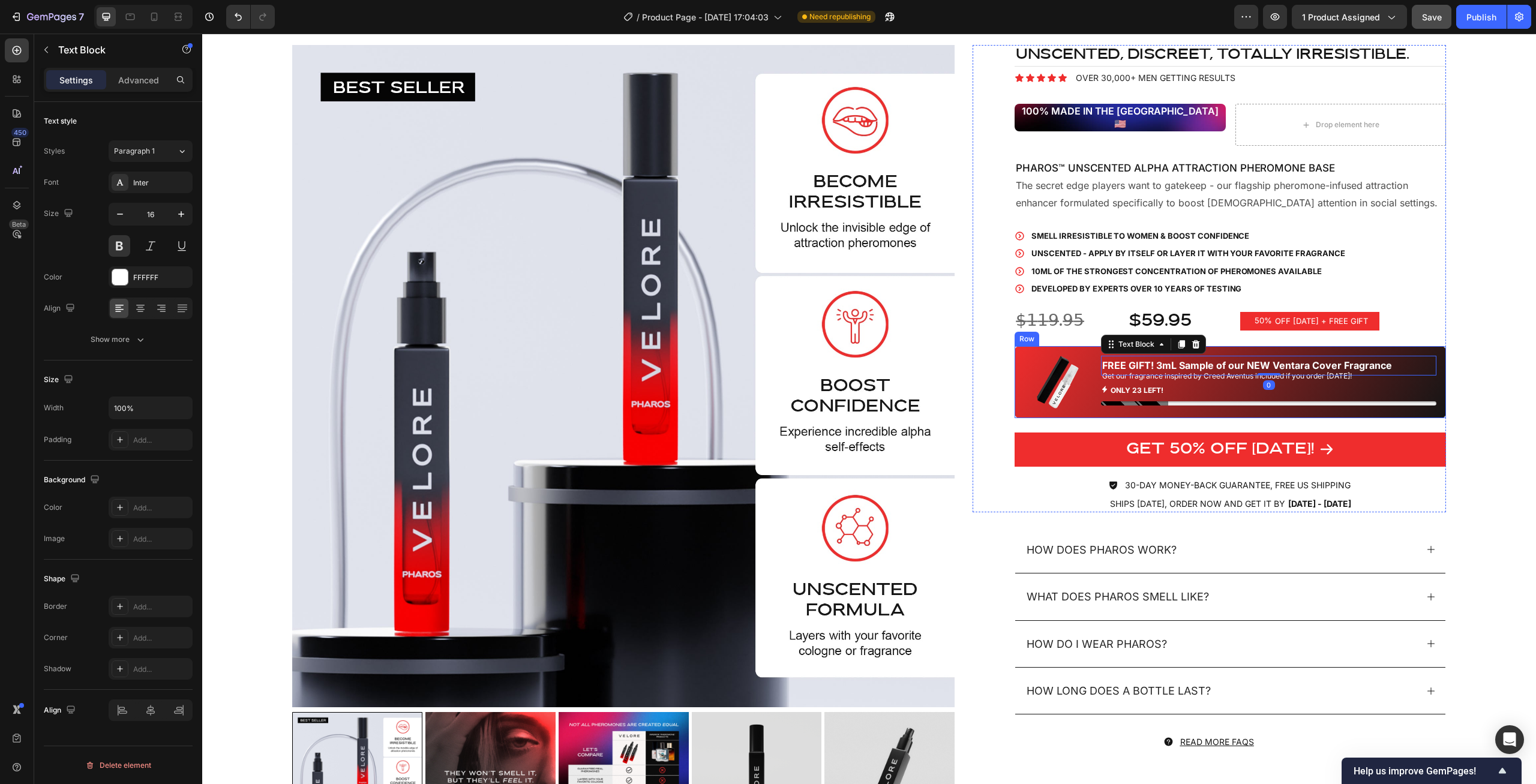
click at [1445, 346] on div "Image FREE GIFT! 3mL Sample of our NEW Ventara Cover Fragrance Text Block 0 Get…" at bounding box center [1231, 382] width 431 height 71
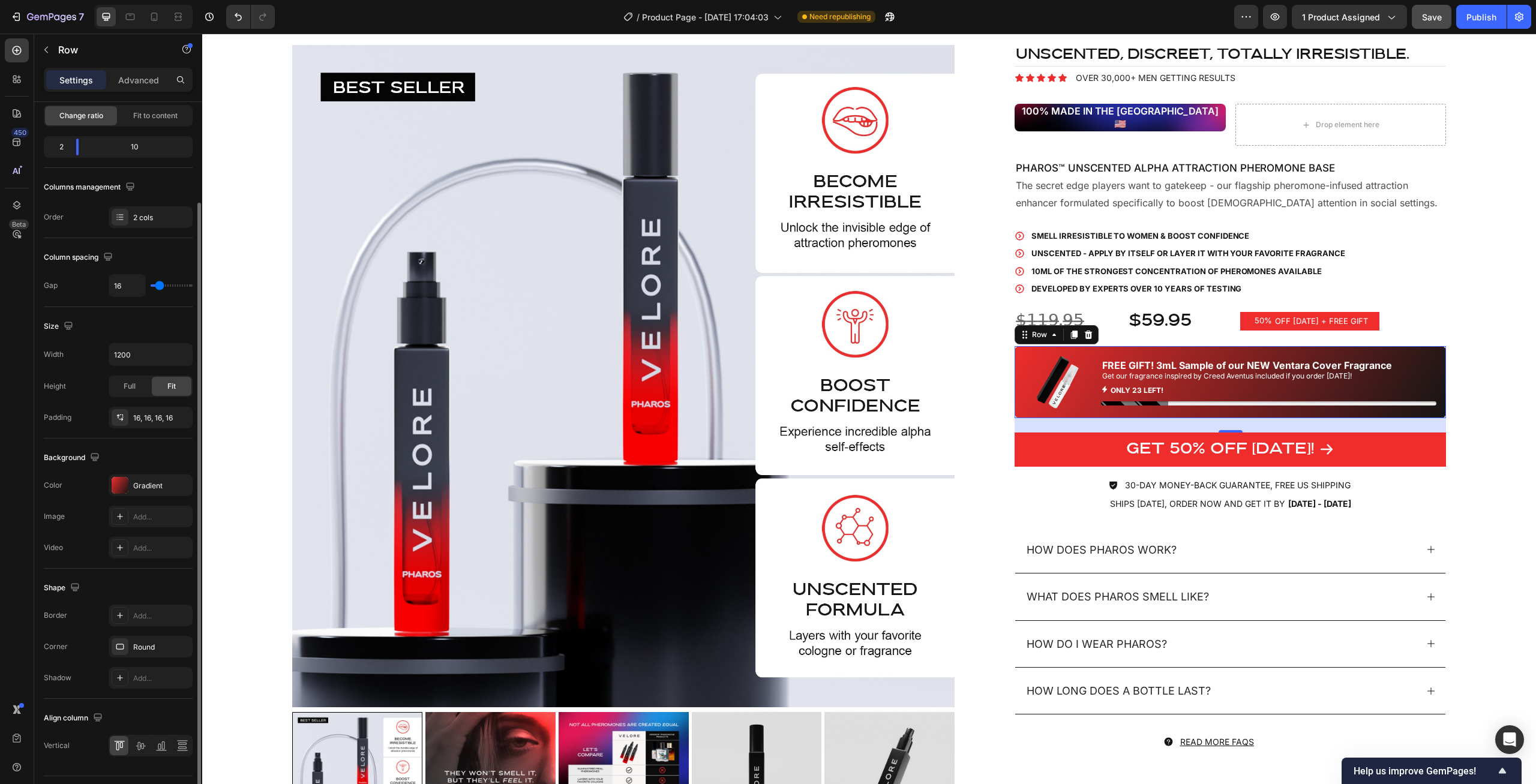
scroll to position [152, 0]
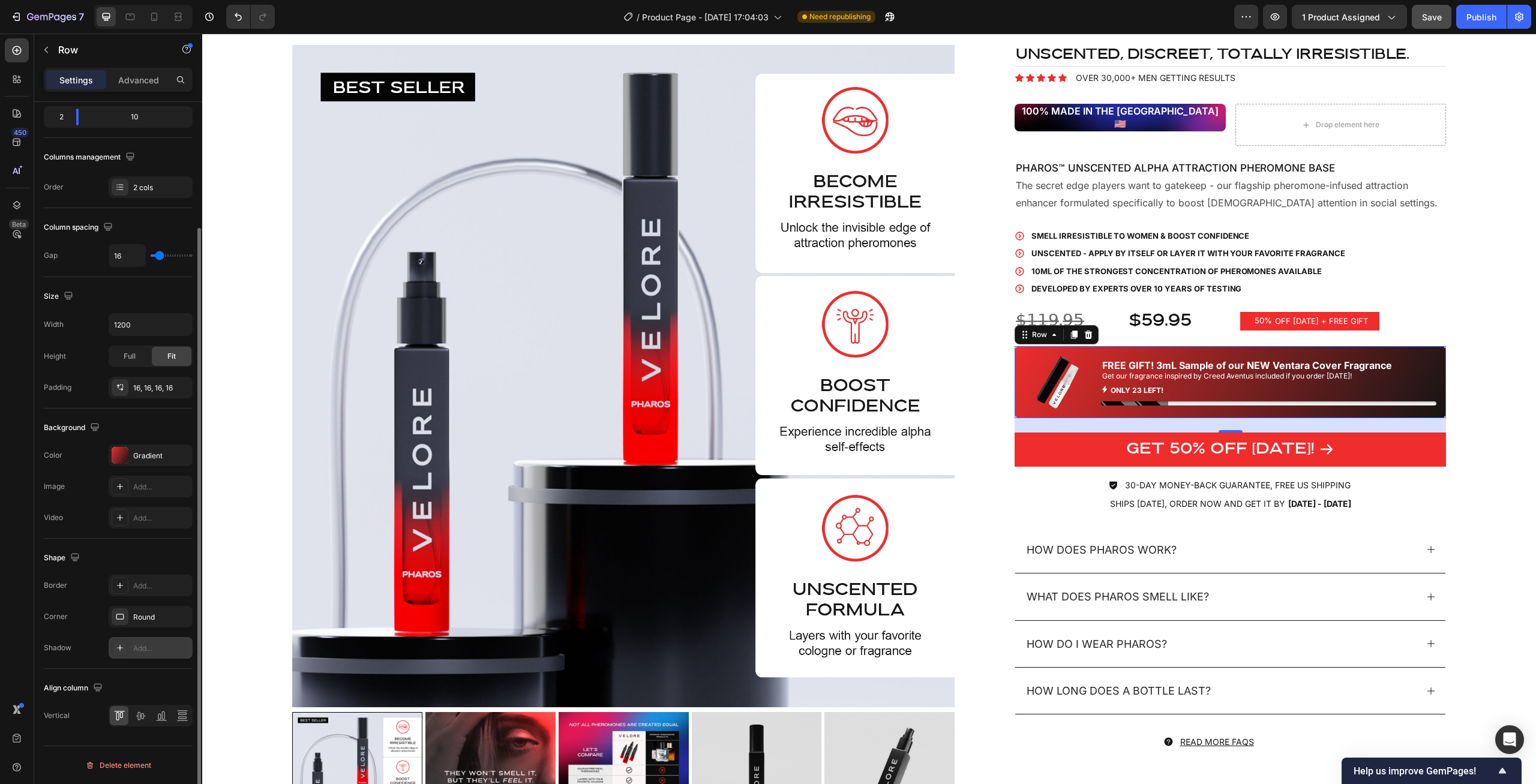
click at [154, 646] on div "Add..." at bounding box center [161, 648] width 56 height 10
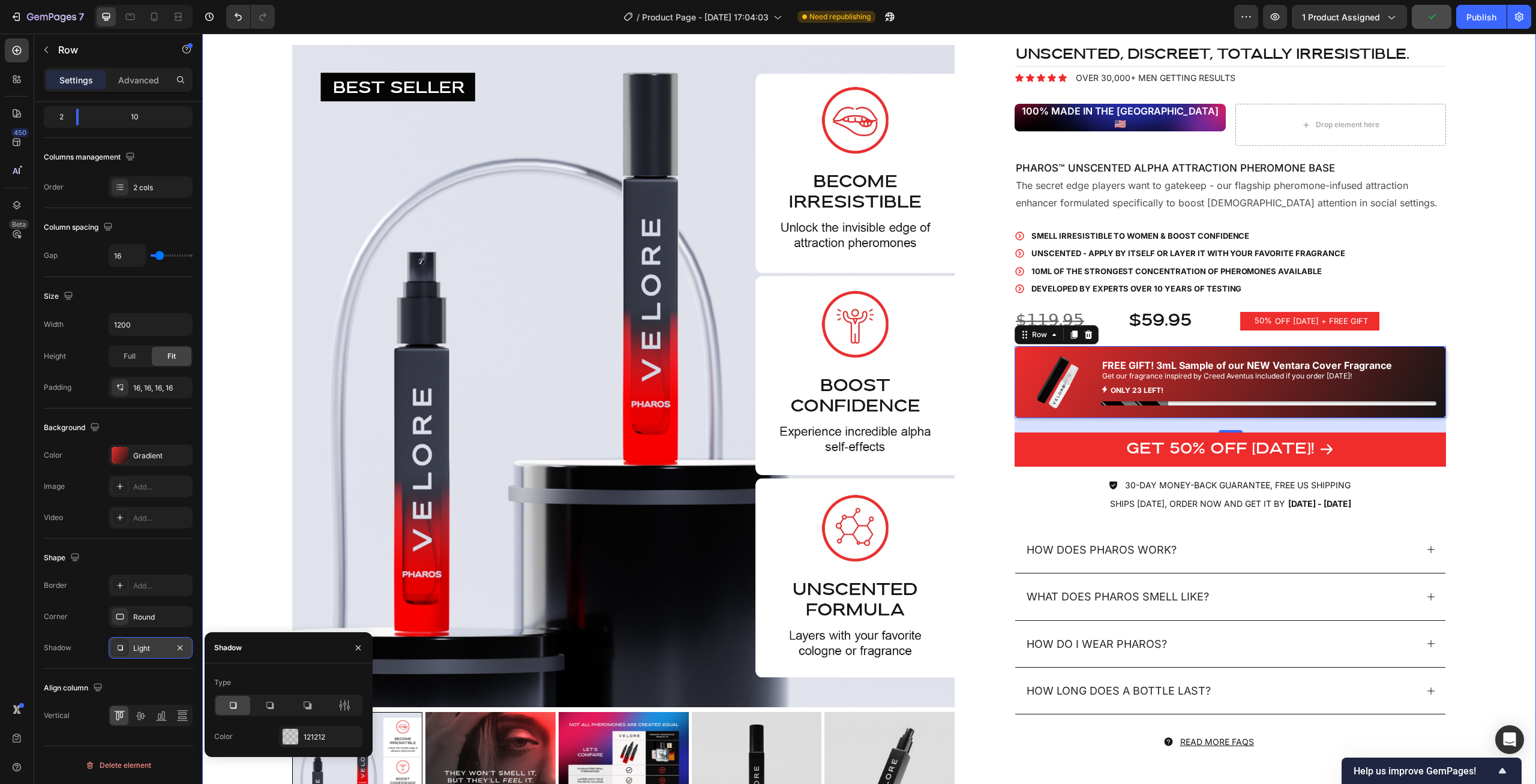
click at [1477, 450] on div "Product Images UNSCENTED, discreet, totally irresistible. Heading Icon Icon Ico…" at bounding box center [869, 453] width 1334 height 912
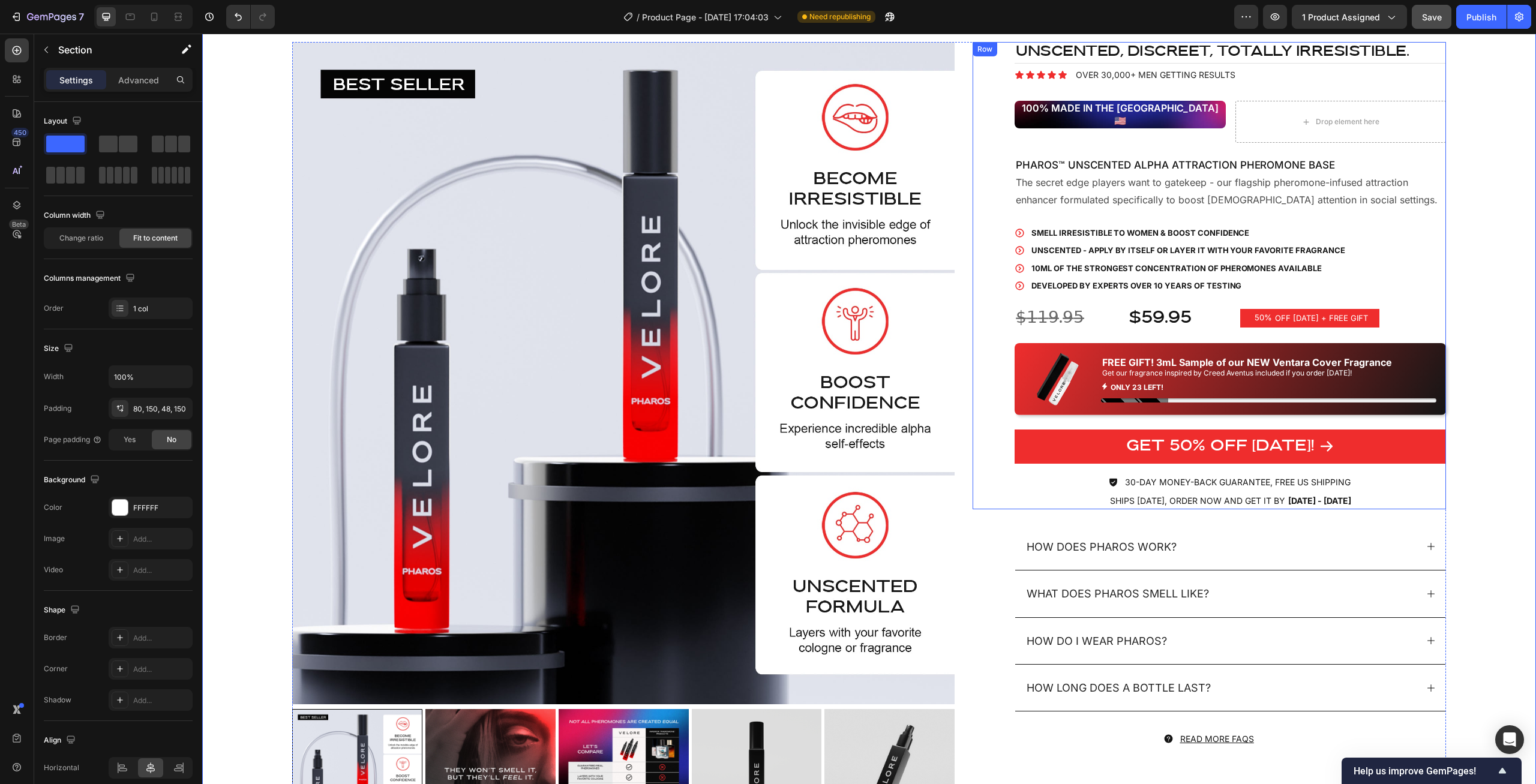
scroll to position [61, 0]
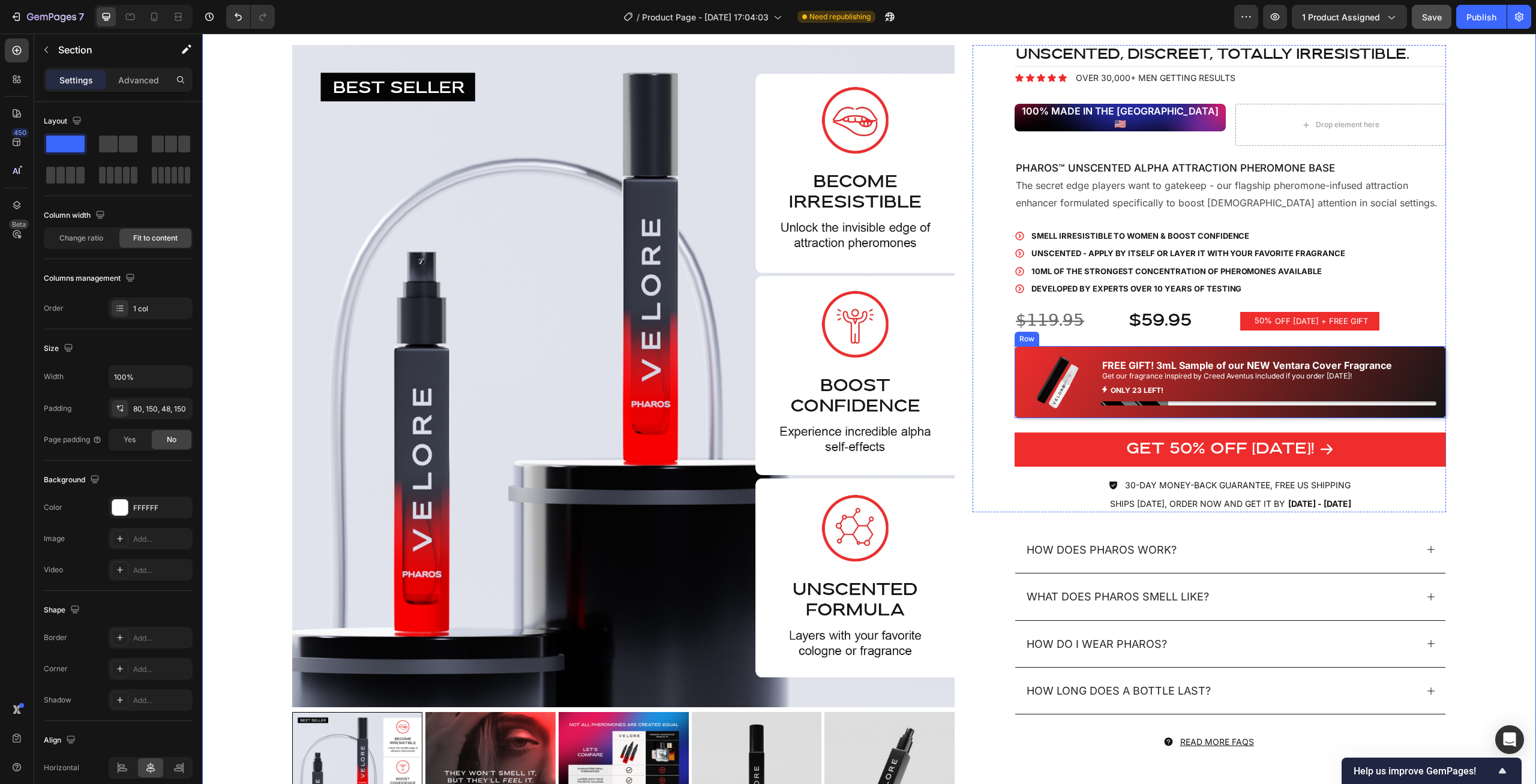
click at [1431, 346] on div "Image FREE GIFT! 3mL Sample of our NEW Ventara Cover Fragrance Text Block Get o…" at bounding box center [1231, 382] width 431 height 71
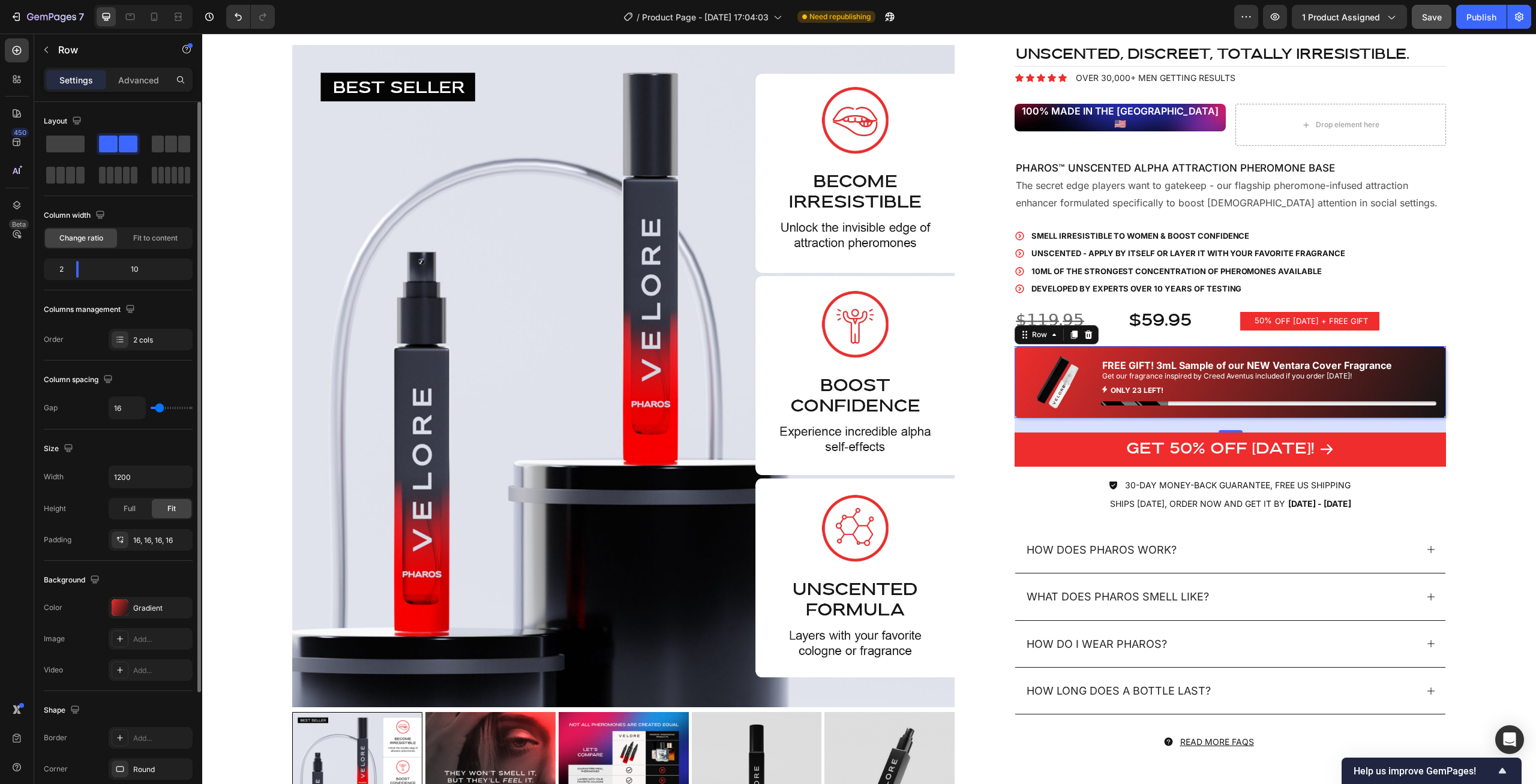
scroll to position [123, 0]
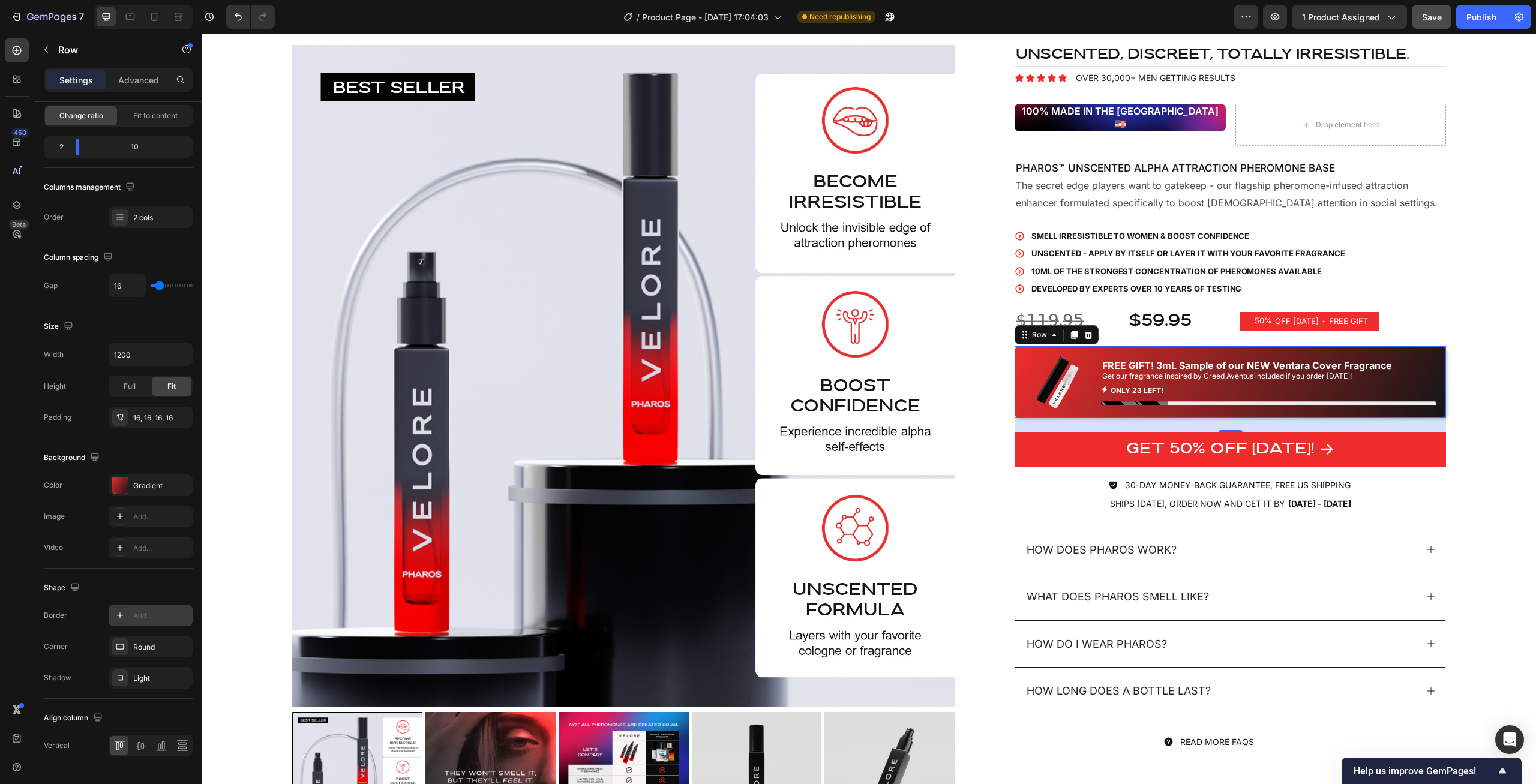
click at [135, 616] on div "Add..." at bounding box center [161, 616] width 56 height 10
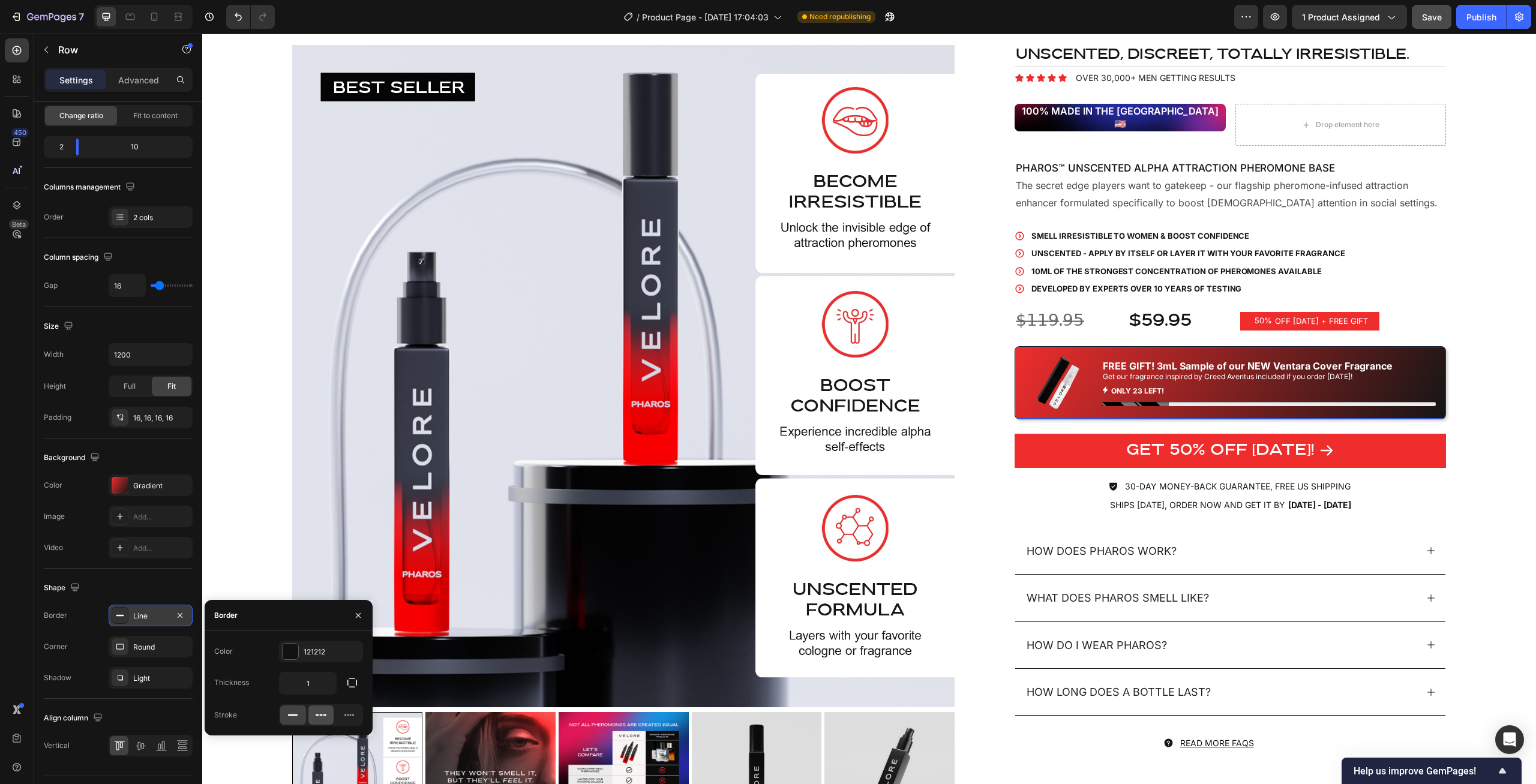
click at [327, 714] on div at bounding box center [321, 715] width 26 height 19
click at [1480, 497] on div "Product Images UNSCENTED, discreet, totally irresistible. Heading Icon Icon Ico…" at bounding box center [869, 453] width 1334 height 912
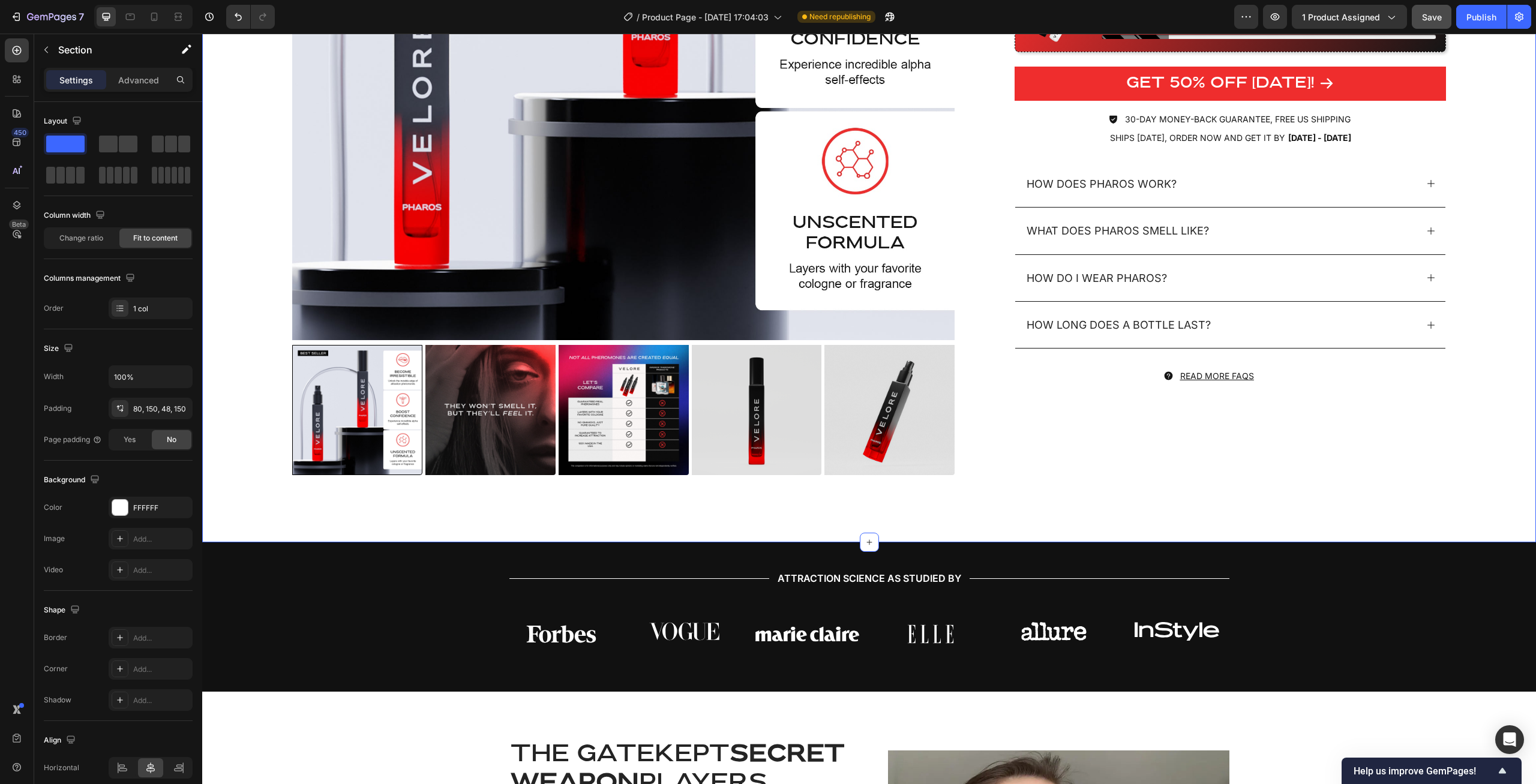
scroll to position [795, 0]
